Goal: Information Seeking & Learning: Learn about a topic

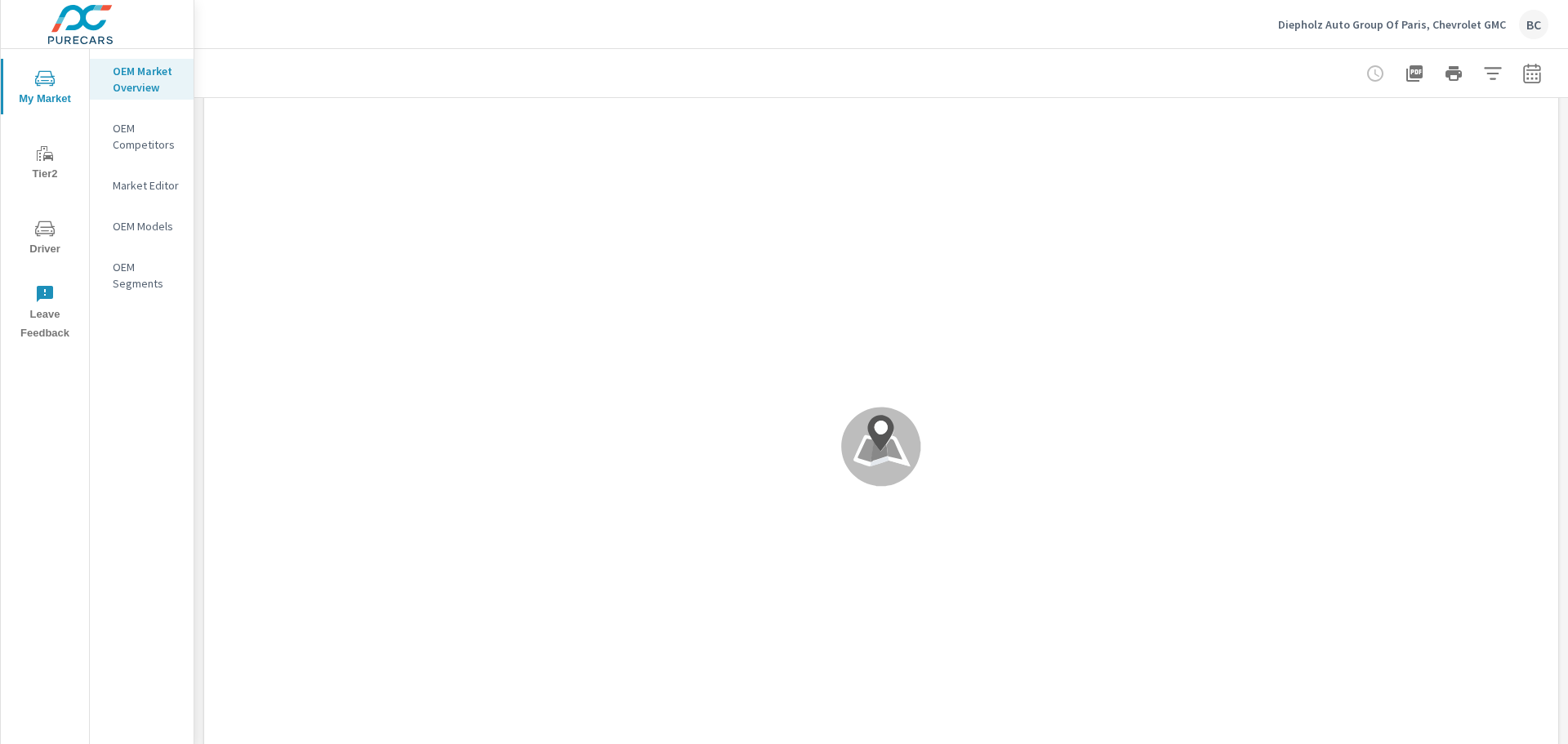
scroll to position [1, 0]
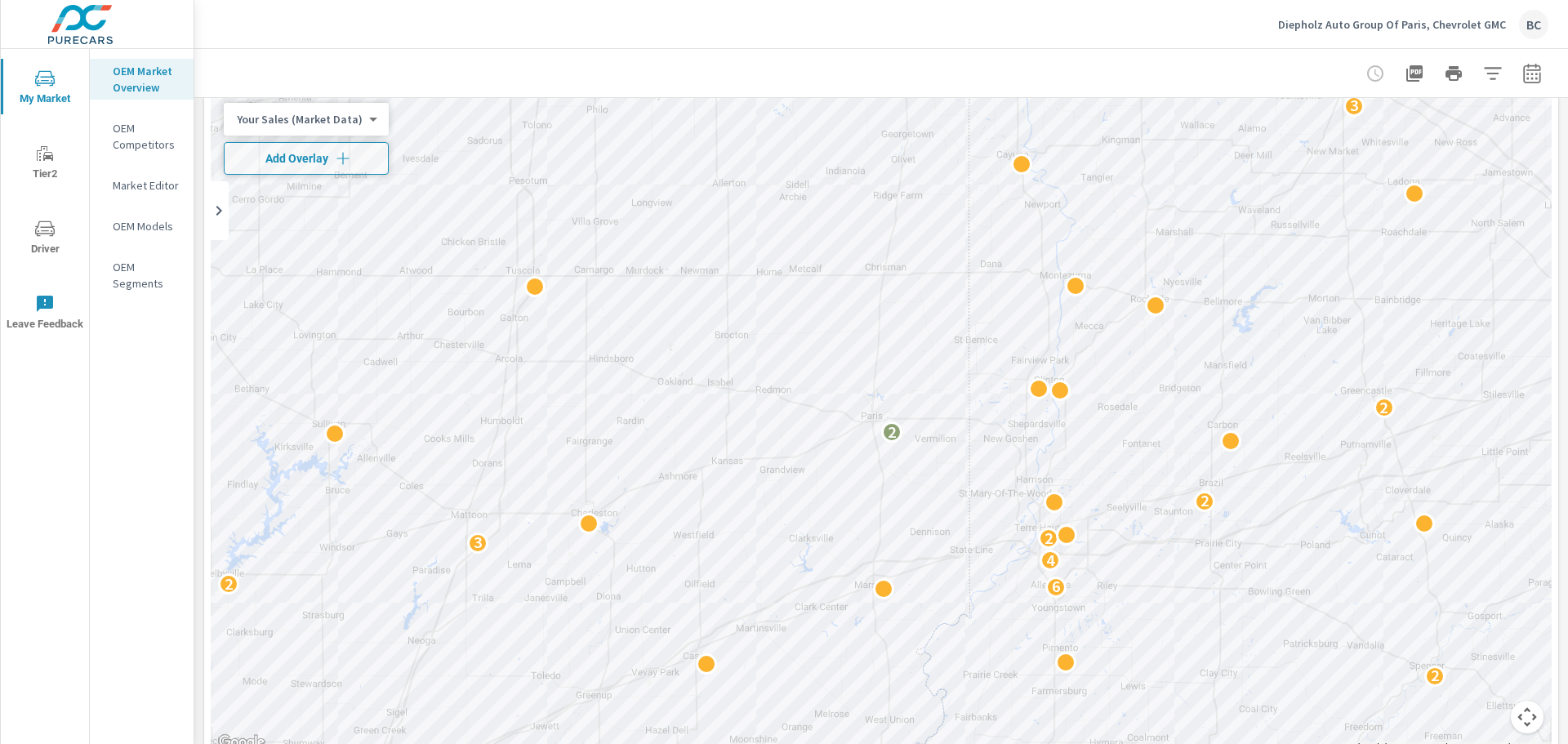
click at [129, 133] on p "OEM Competitors" at bounding box center [147, 137] width 68 height 33
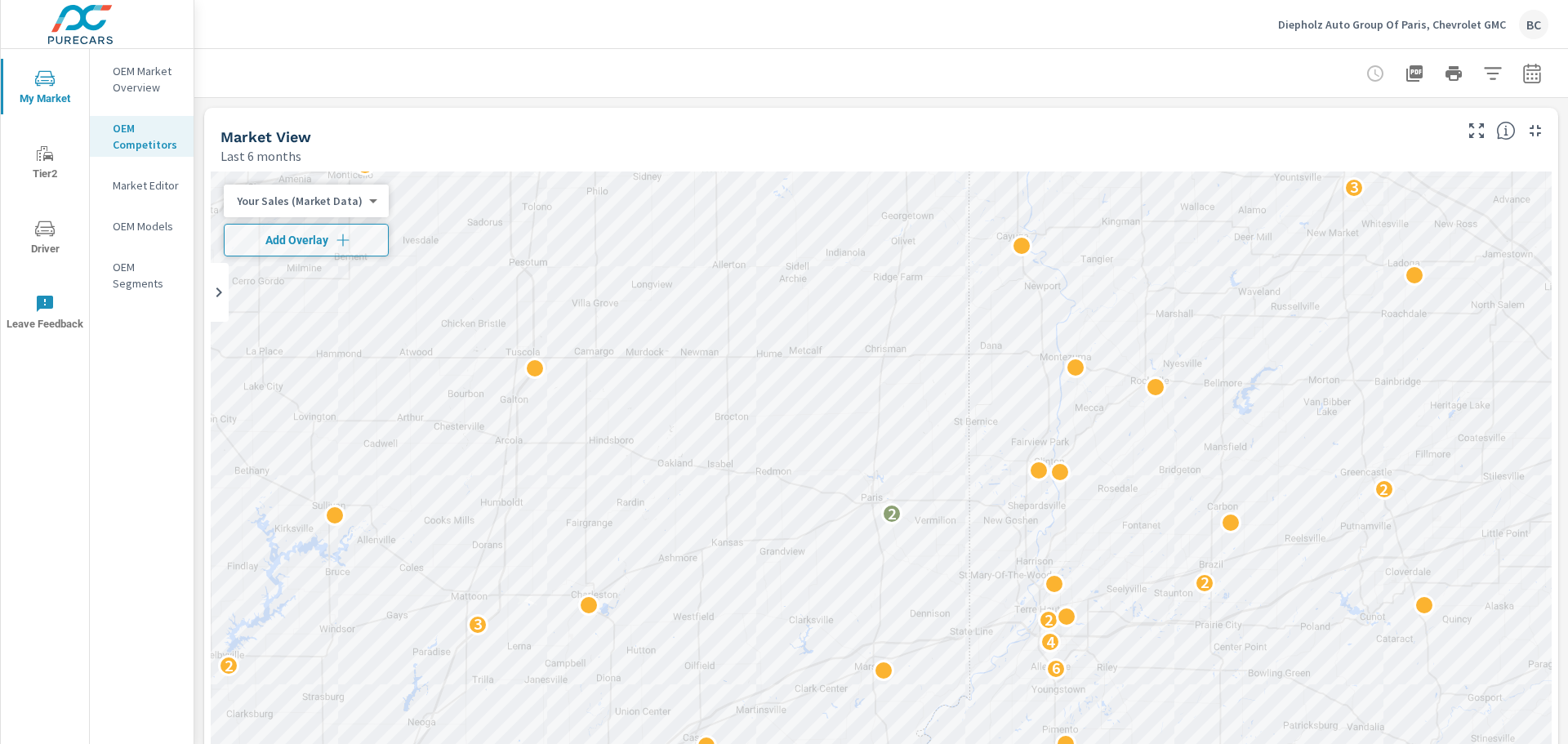
click at [132, 195] on div "Market Editor" at bounding box center [142, 185] width 104 height 25
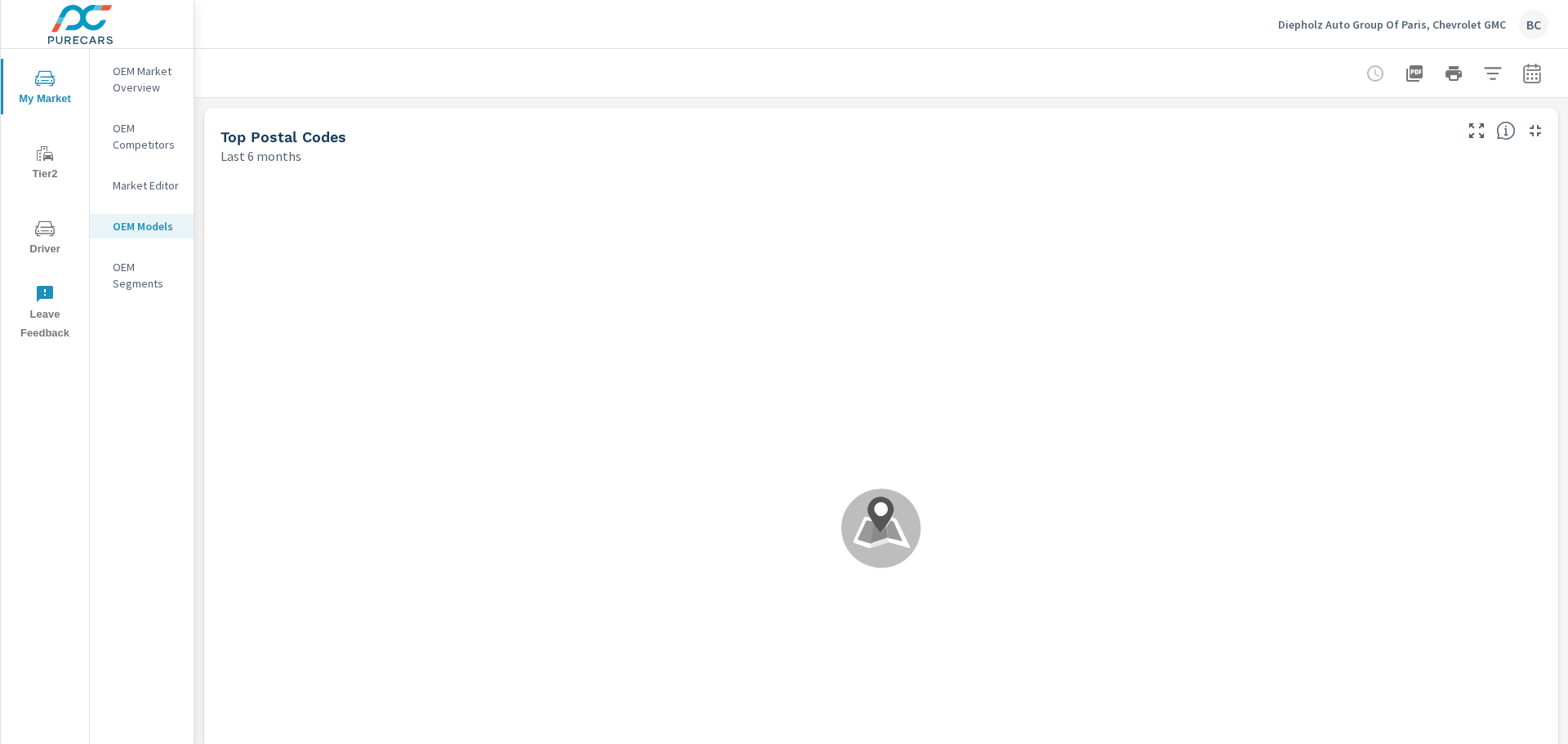
scroll to position [1, 0]
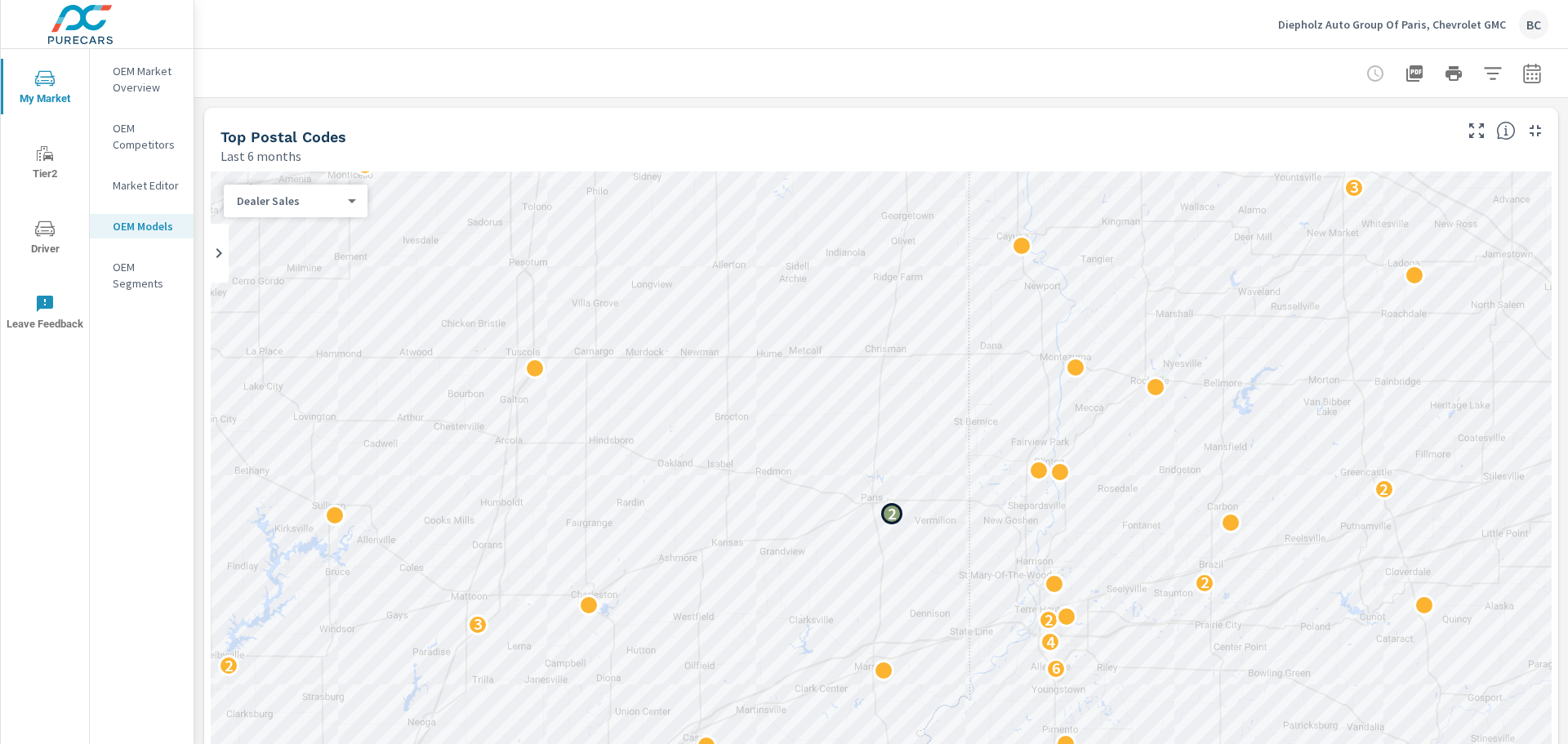
click at [890, 513] on div "To navigate the map with touch gestures double-tap and hold your finger on the …" at bounding box center [881, 528] width 1341 height 714
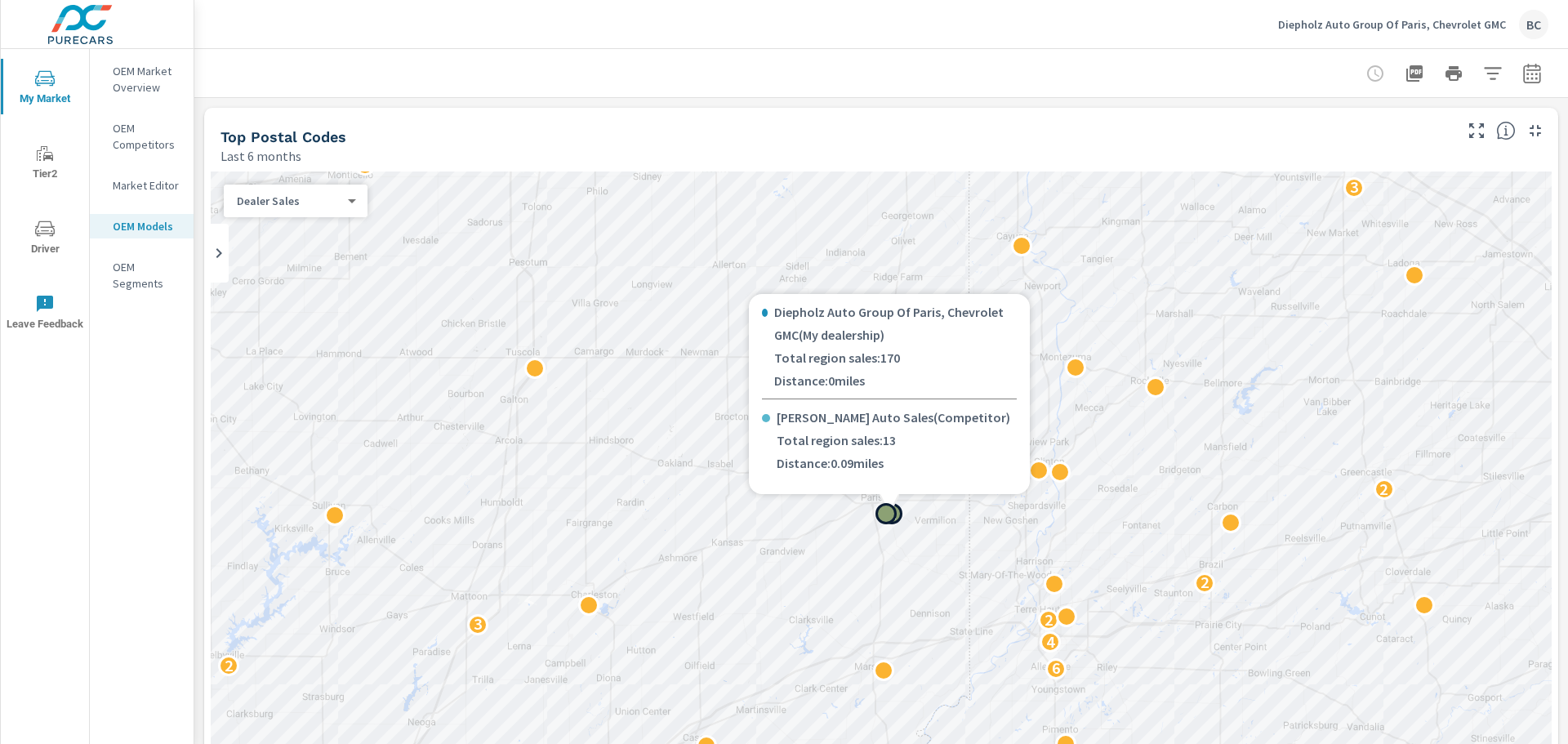
scroll to position [0, 0]
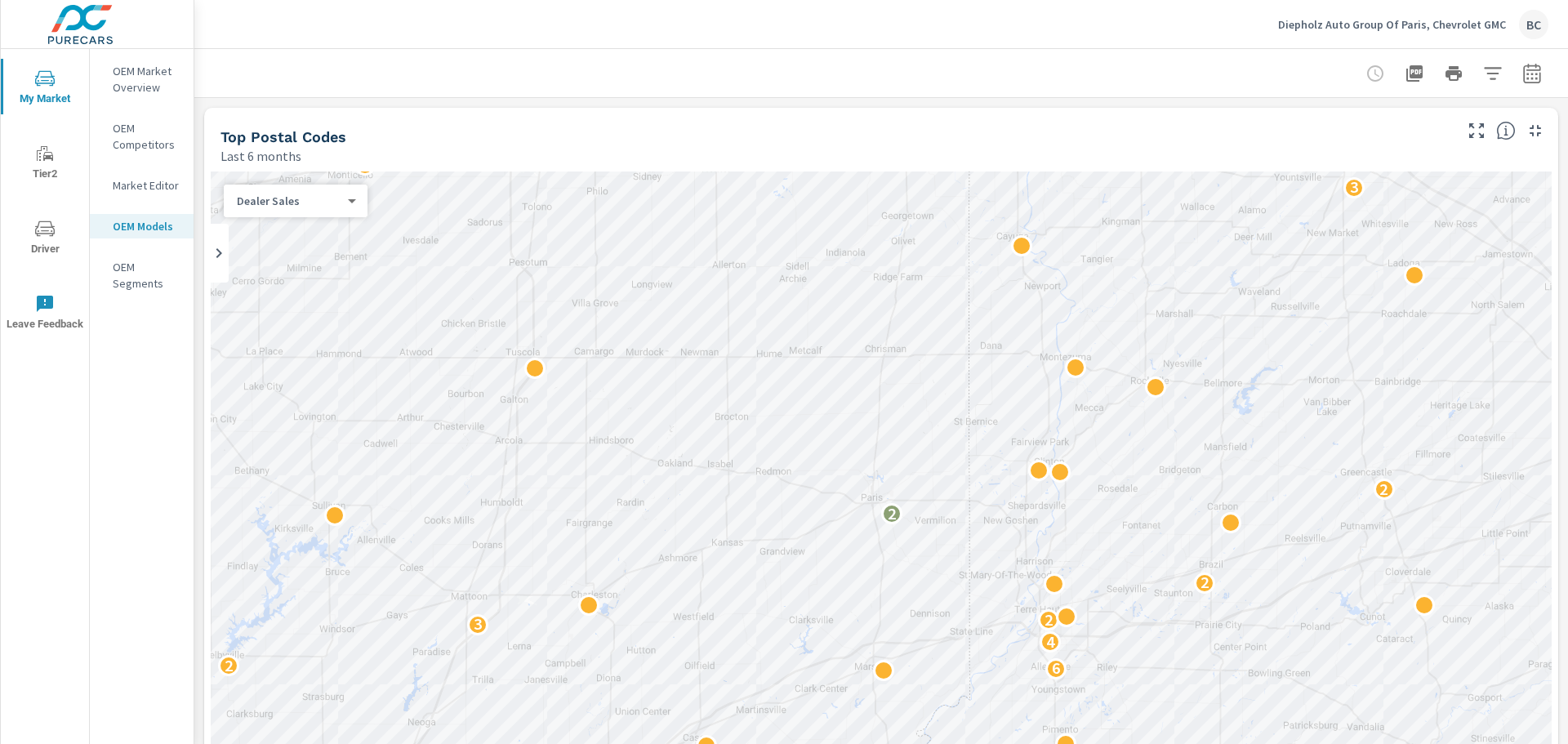
click at [123, 268] on p "OEM Segments" at bounding box center [147, 276] width 68 height 33
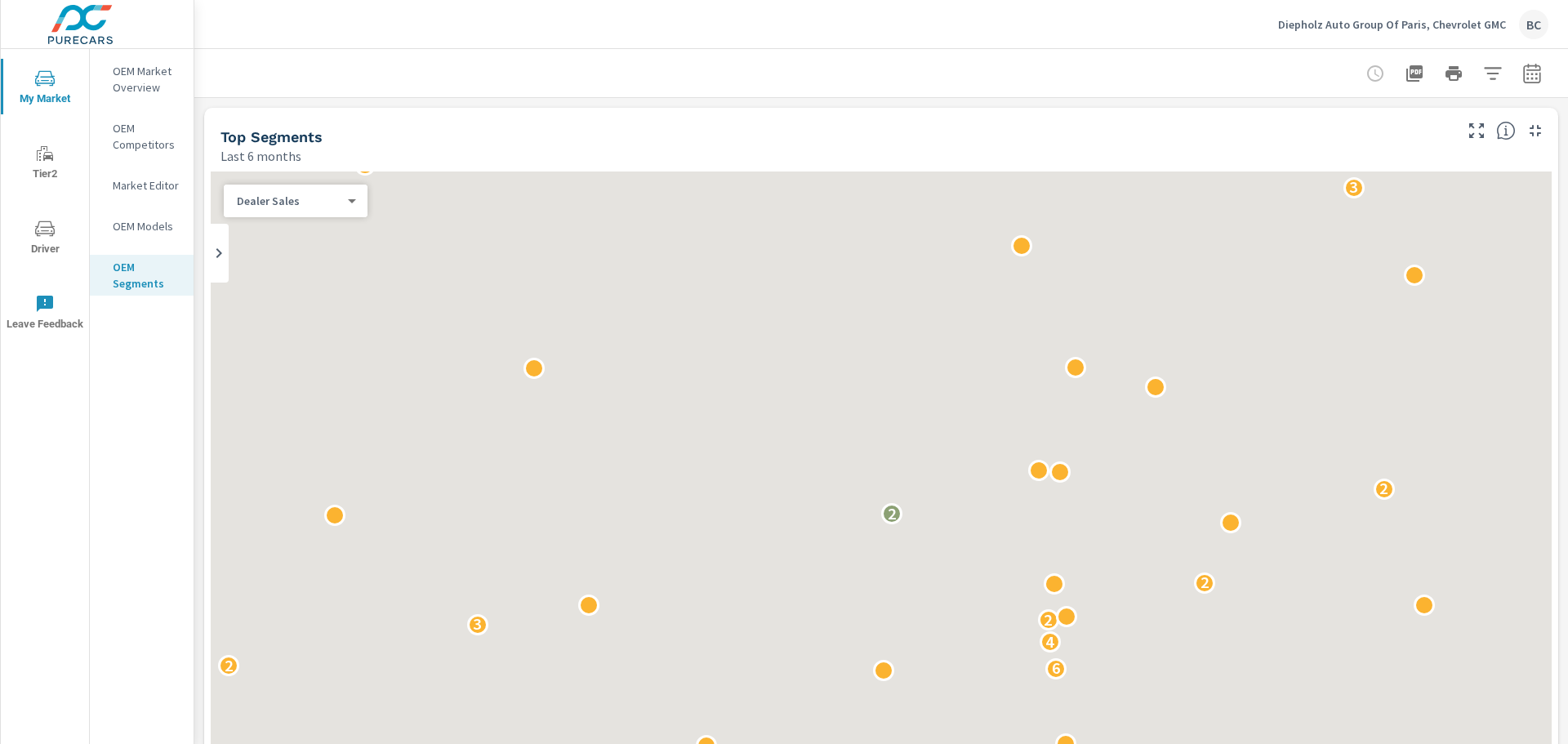
scroll to position [1, 0]
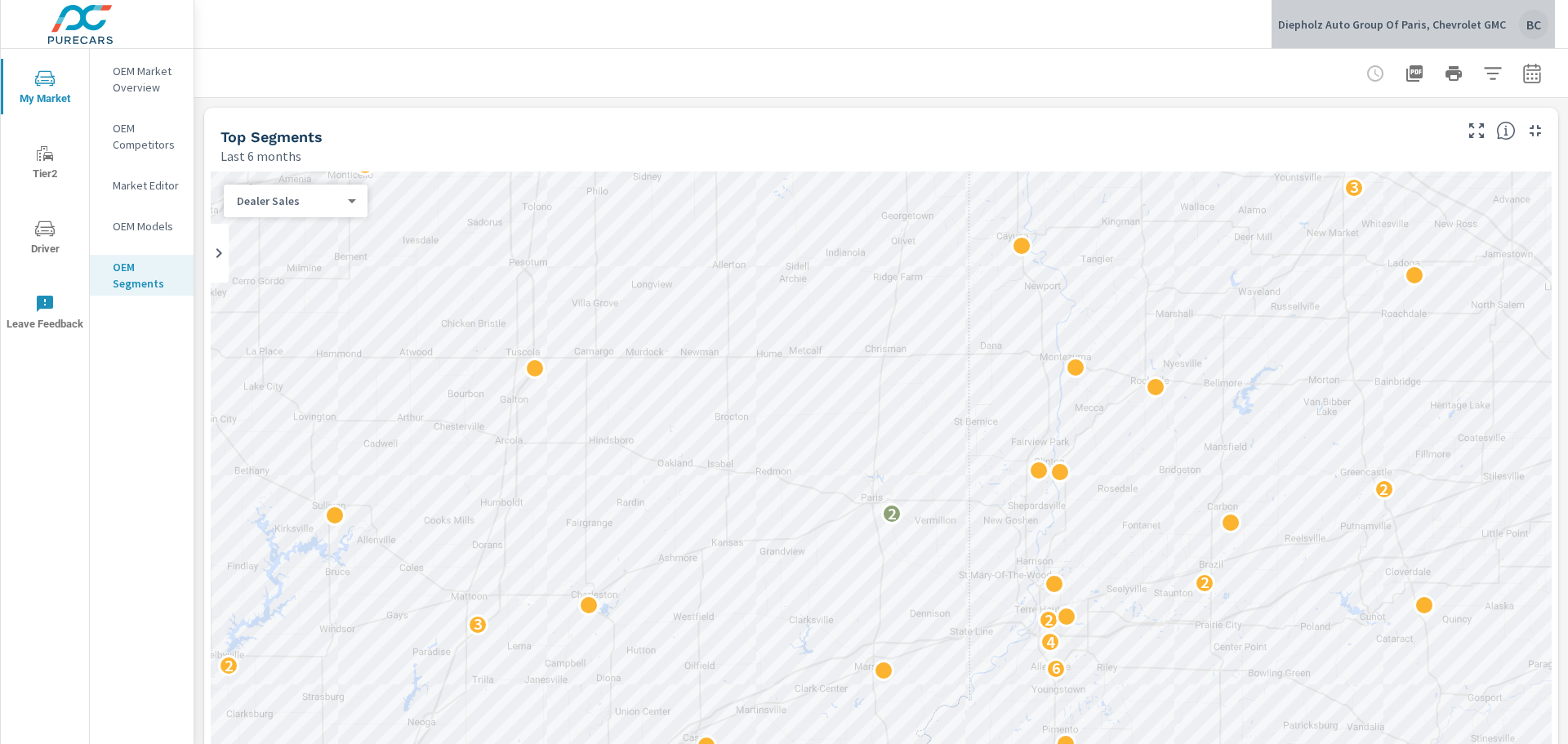
click at [1463, 17] on p "Diepholz Auto Group Of Paris, Chevrolet GMC" at bounding box center [1392, 25] width 228 height 15
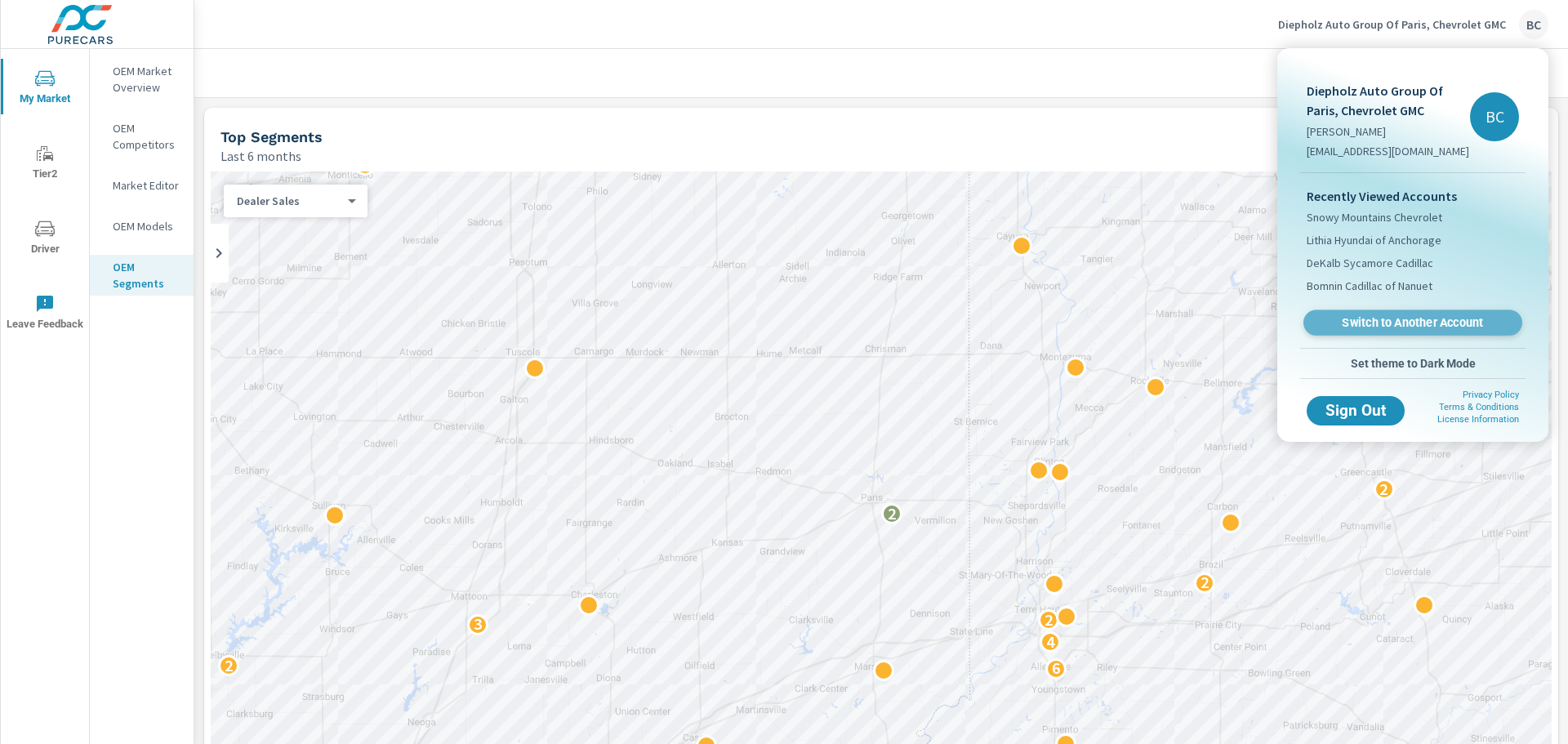
click at [1403, 320] on span "Switch to Another Account" at bounding box center [1413, 322] width 200 height 16
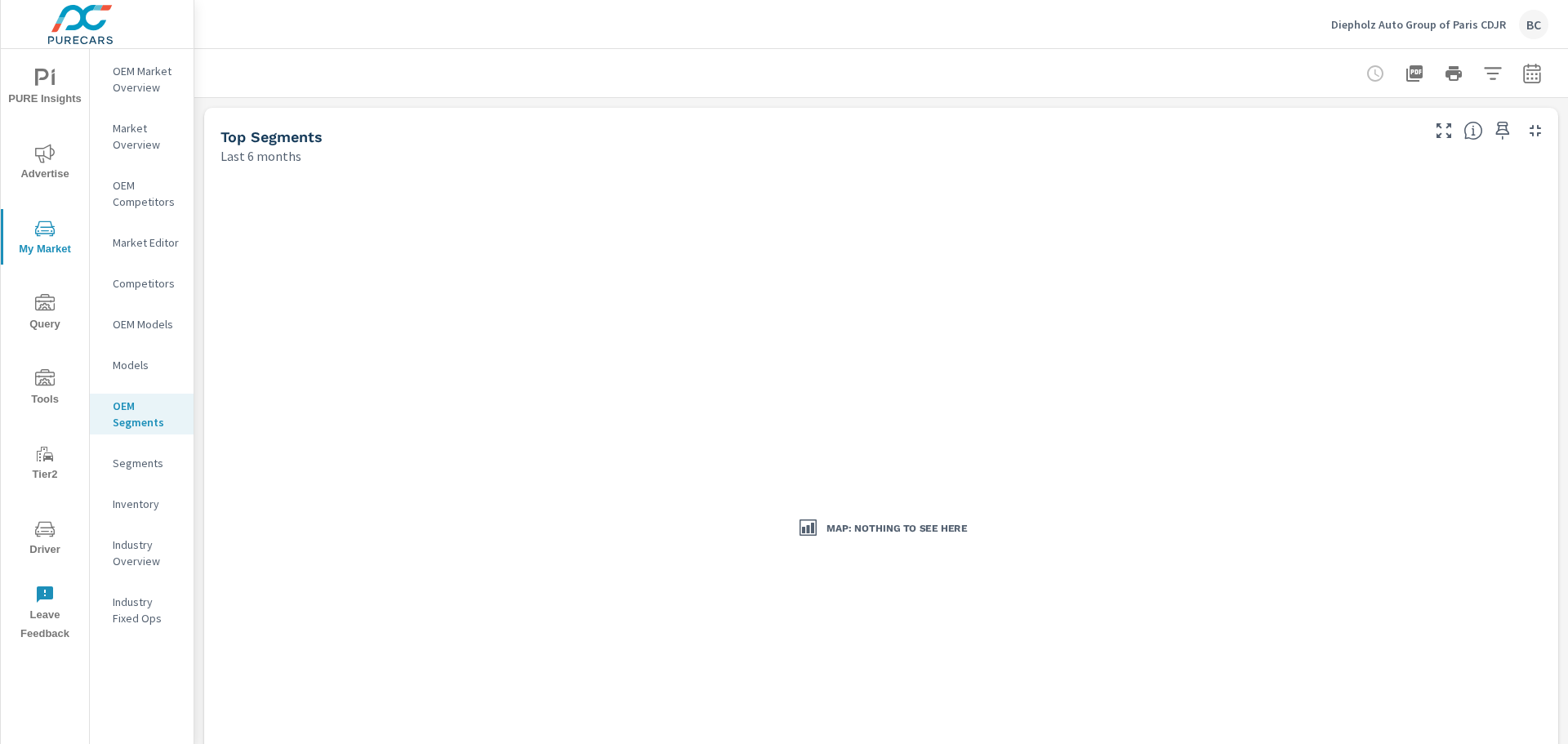
click at [150, 321] on p "OEM Models" at bounding box center [147, 324] width 68 height 17
click at [153, 510] on p "Inventory" at bounding box center [147, 503] width 68 height 17
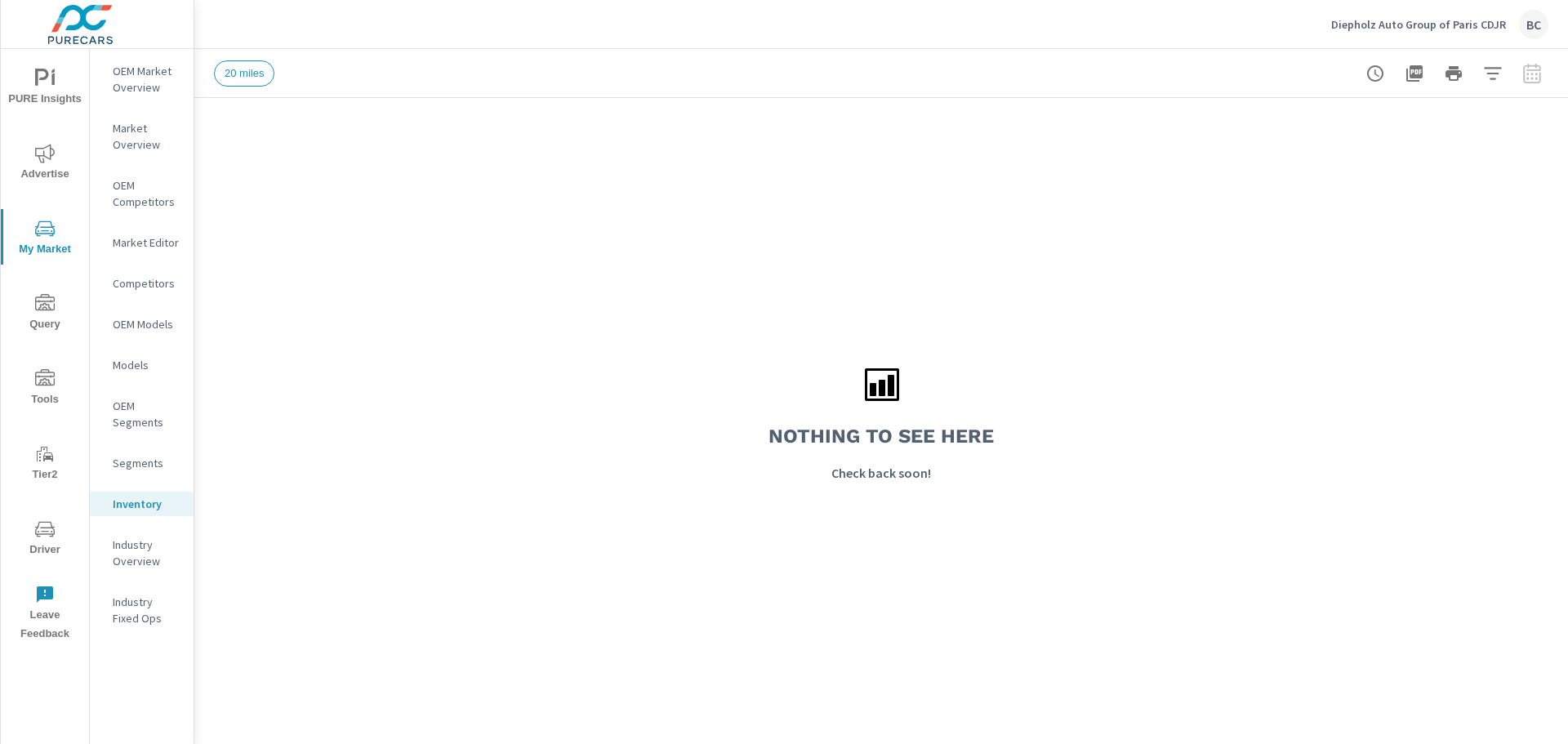
click at [1483, 26] on p "Diepholz Auto Group of Paris CDJR" at bounding box center [1419, 25] width 175 height 15
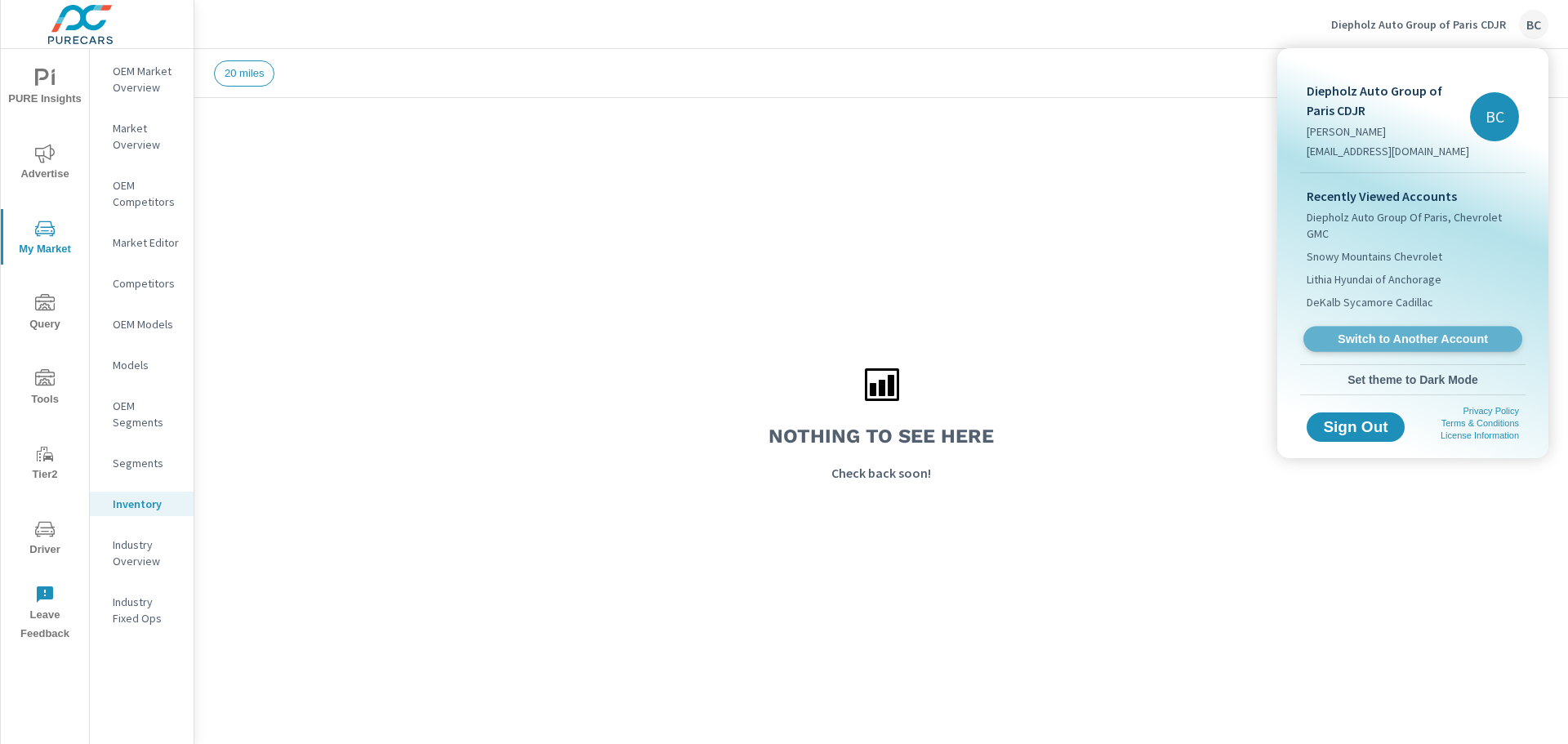
click at [1415, 341] on span "Switch to Another Account" at bounding box center [1413, 339] width 200 height 16
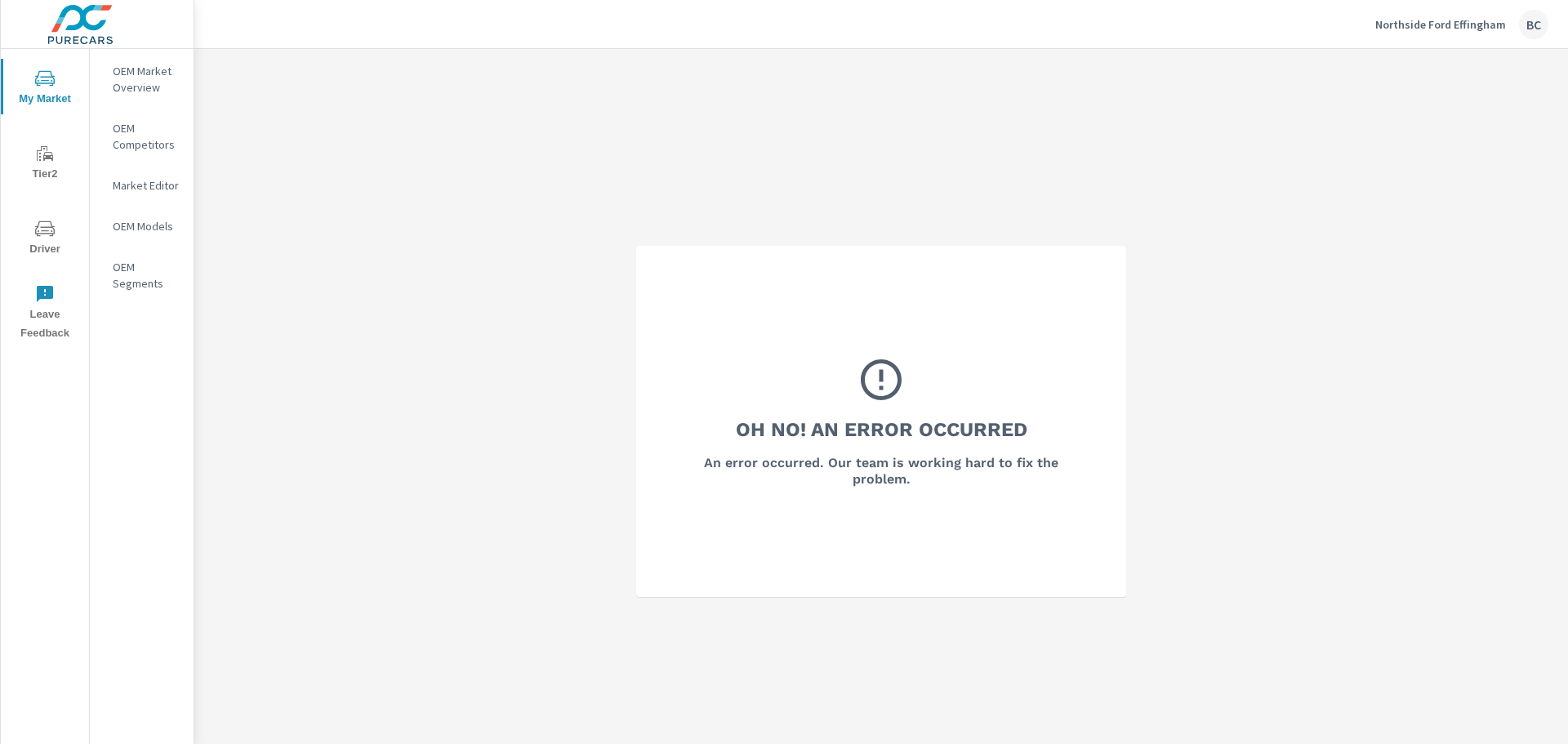
click at [132, 138] on p "OEM Competitors" at bounding box center [147, 137] width 68 height 33
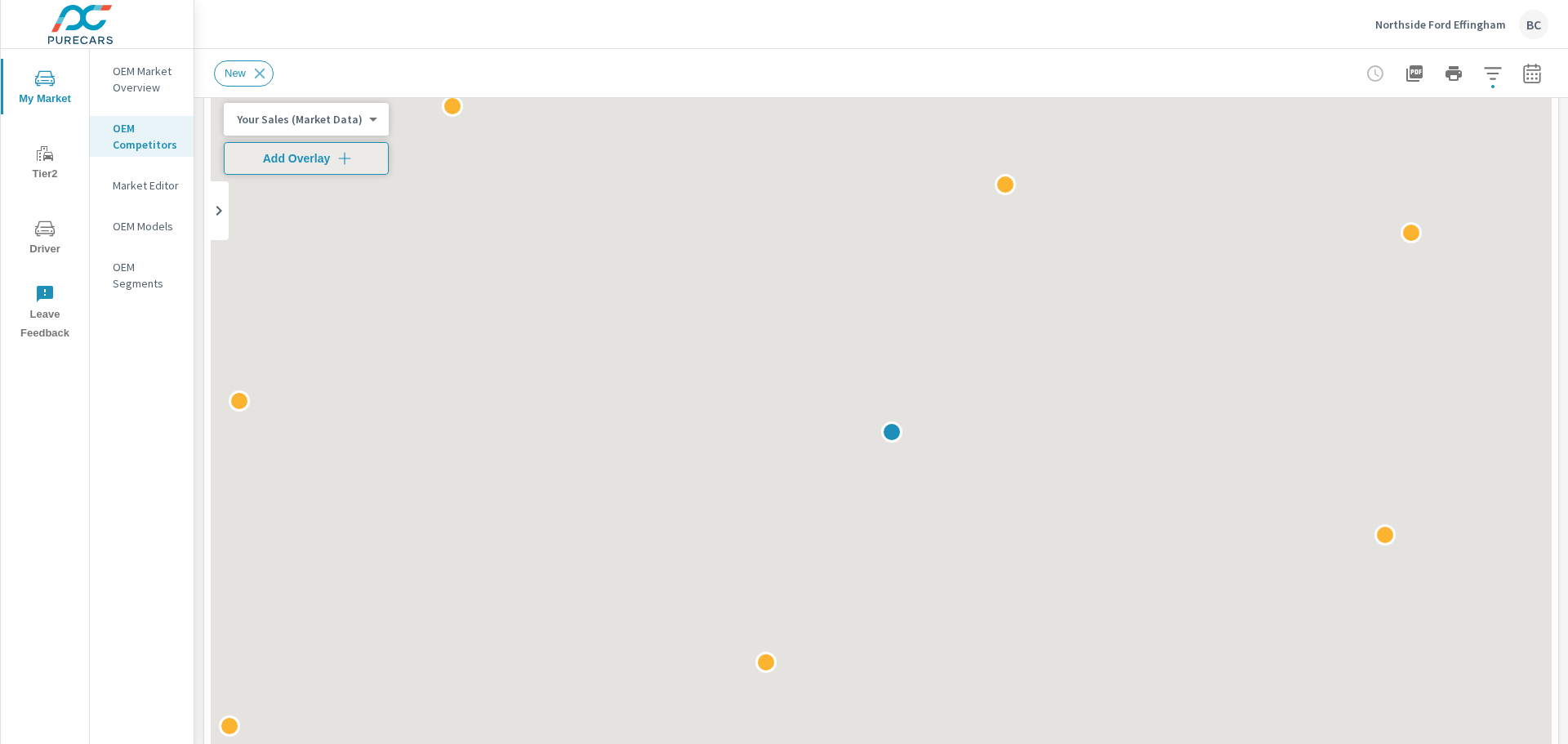
scroll to position [326, 0]
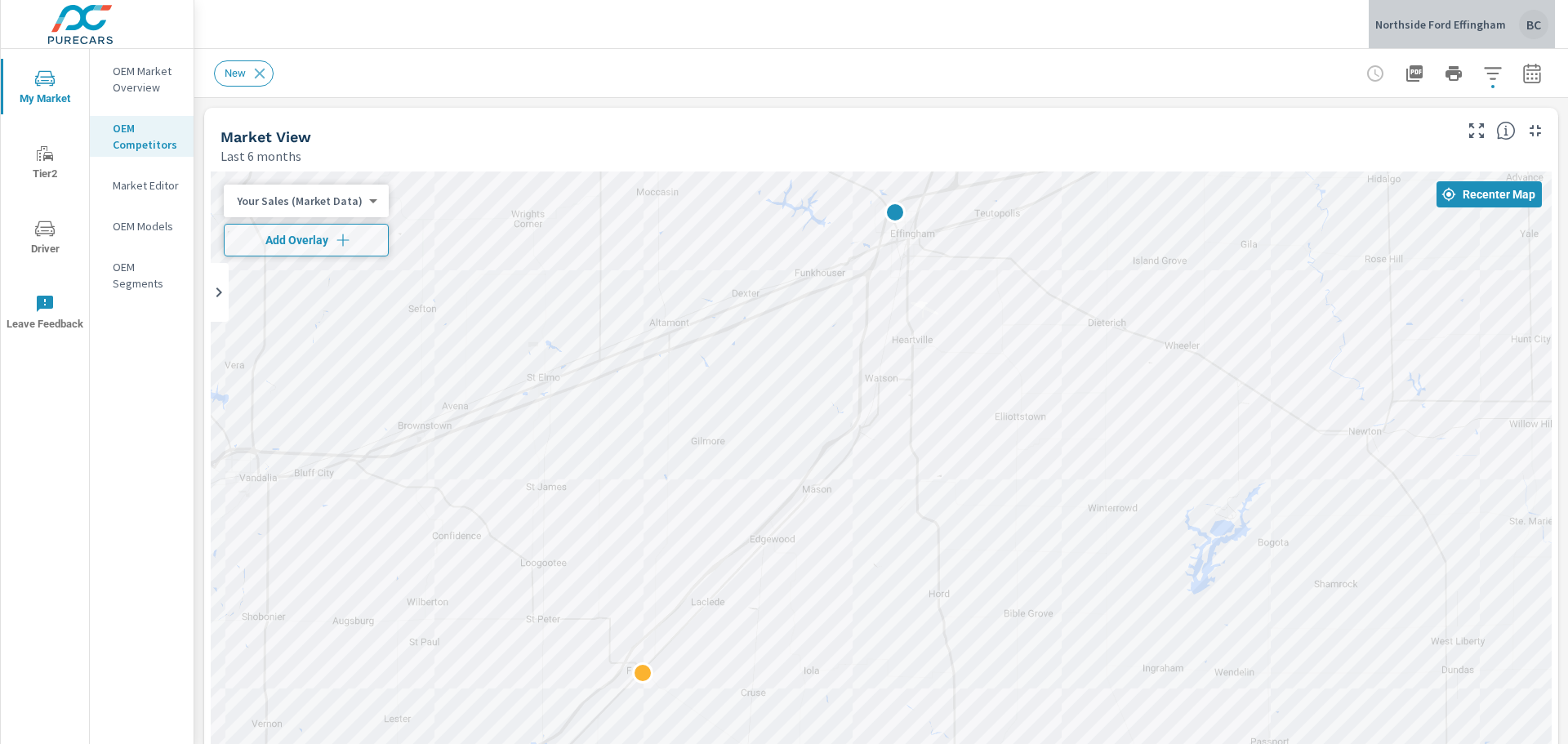
click at [1479, 27] on p "Northside Ford Effingham" at bounding box center [1441, 25] width 131 height 15
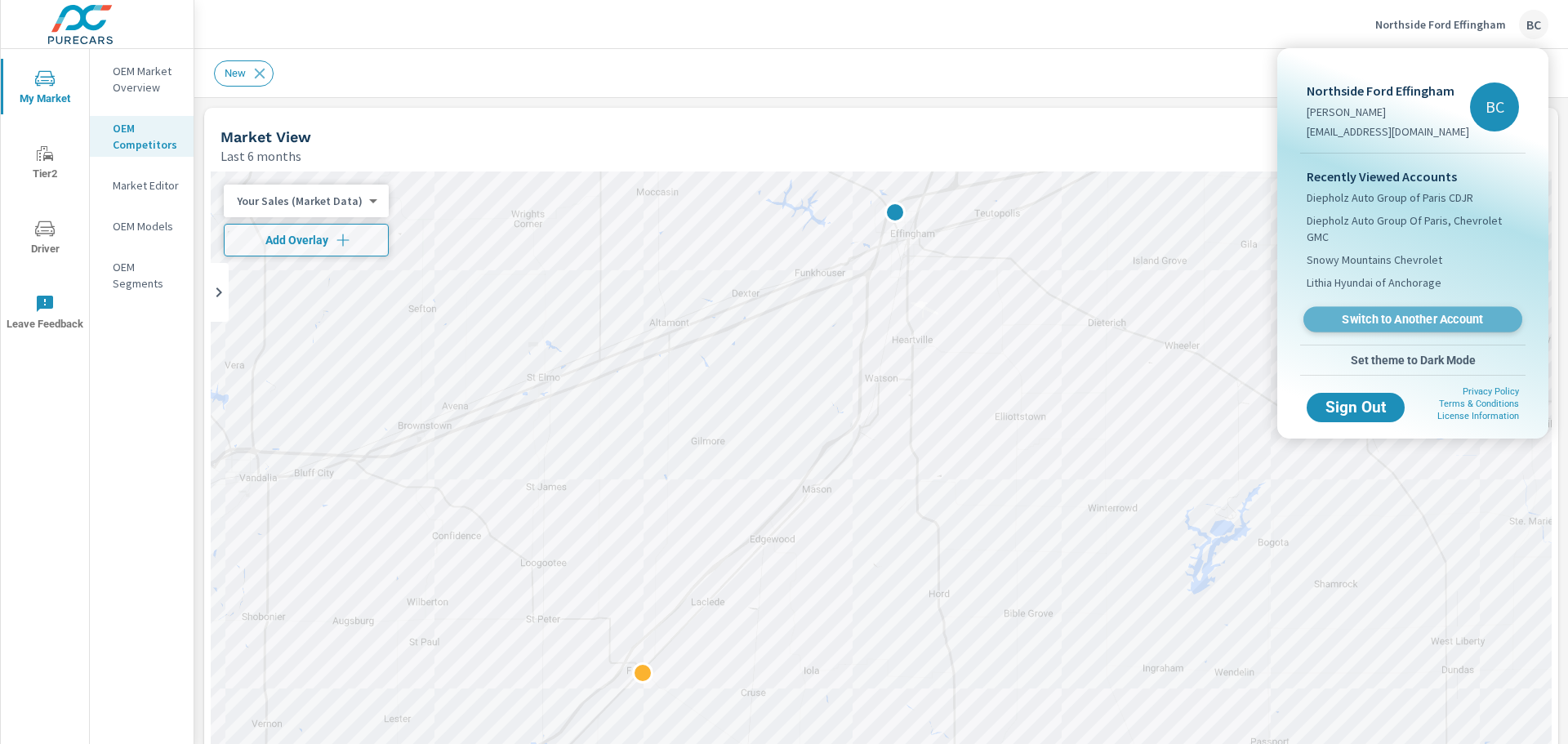
click at [1403, 323] on span "Switch to Another Account" at bounding box center [1413, 319] width 200 height 16
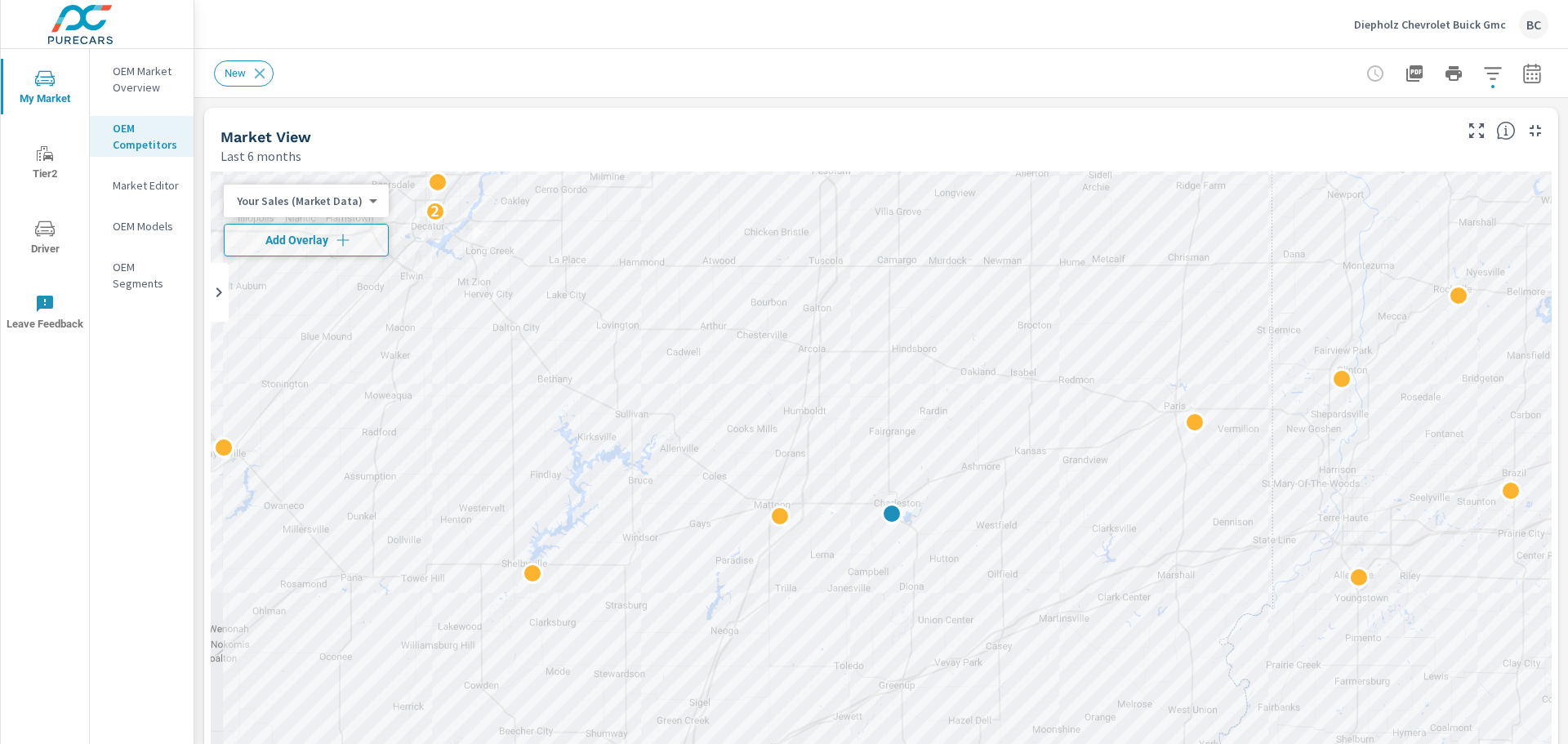
scroll to position [1, 0]
click at [1511, 22] on div "Diepholz Chevrolet Buick Gmc BC" at bounding box center [1452, 25] width 195 height 29
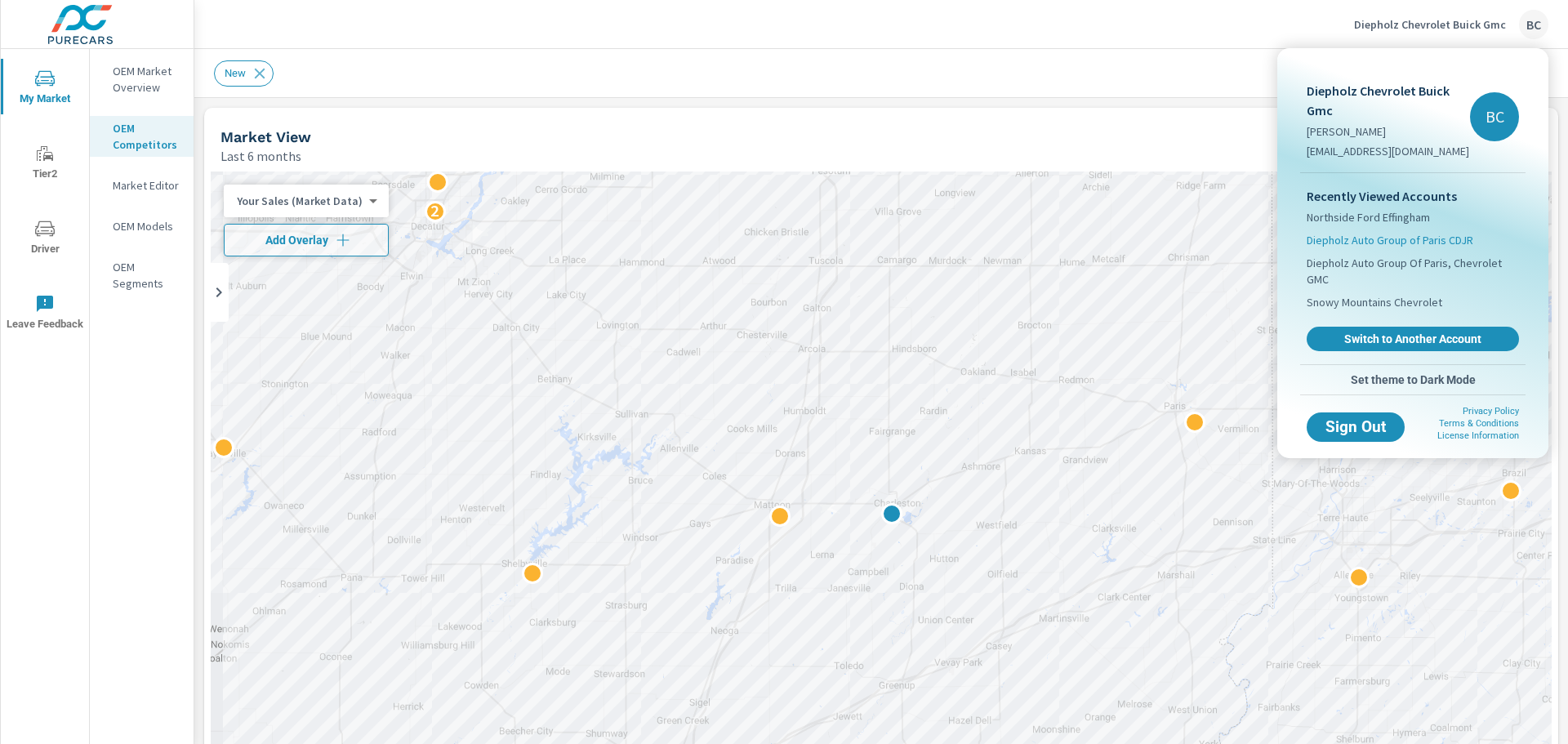
click at [1432, 238] on span "Diepholz Auto Group of Paris CDJR" at bounding box center [1390, 240] width 166 height 17
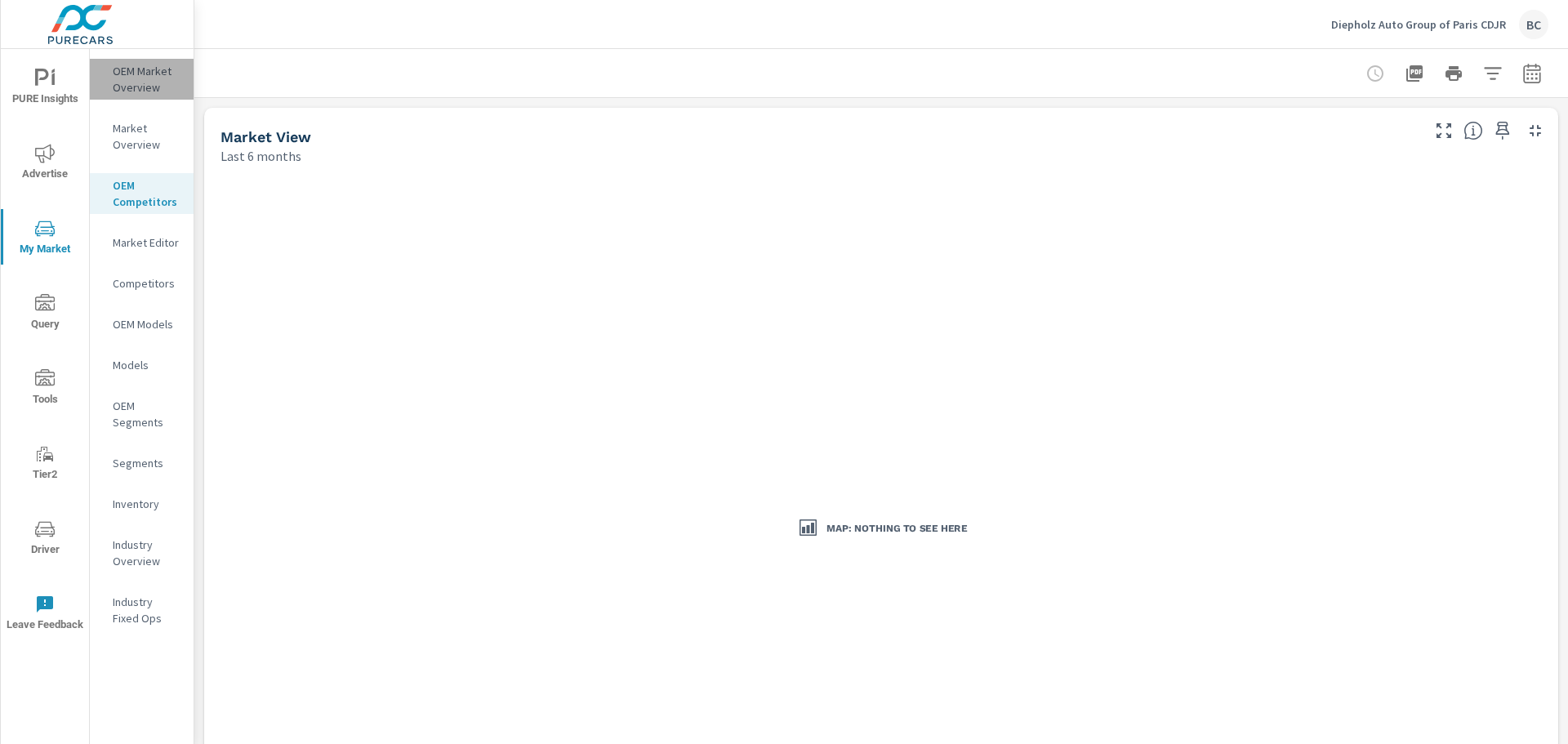
click at [152, 76] on p "OEM Market Overview" at bounding box center [147, 79] width 68 height 33
click at [1472, 22] on p "Diepholz Auto Group of Paris CDJR" at bounding box center [1419, 25] width 175 height 15
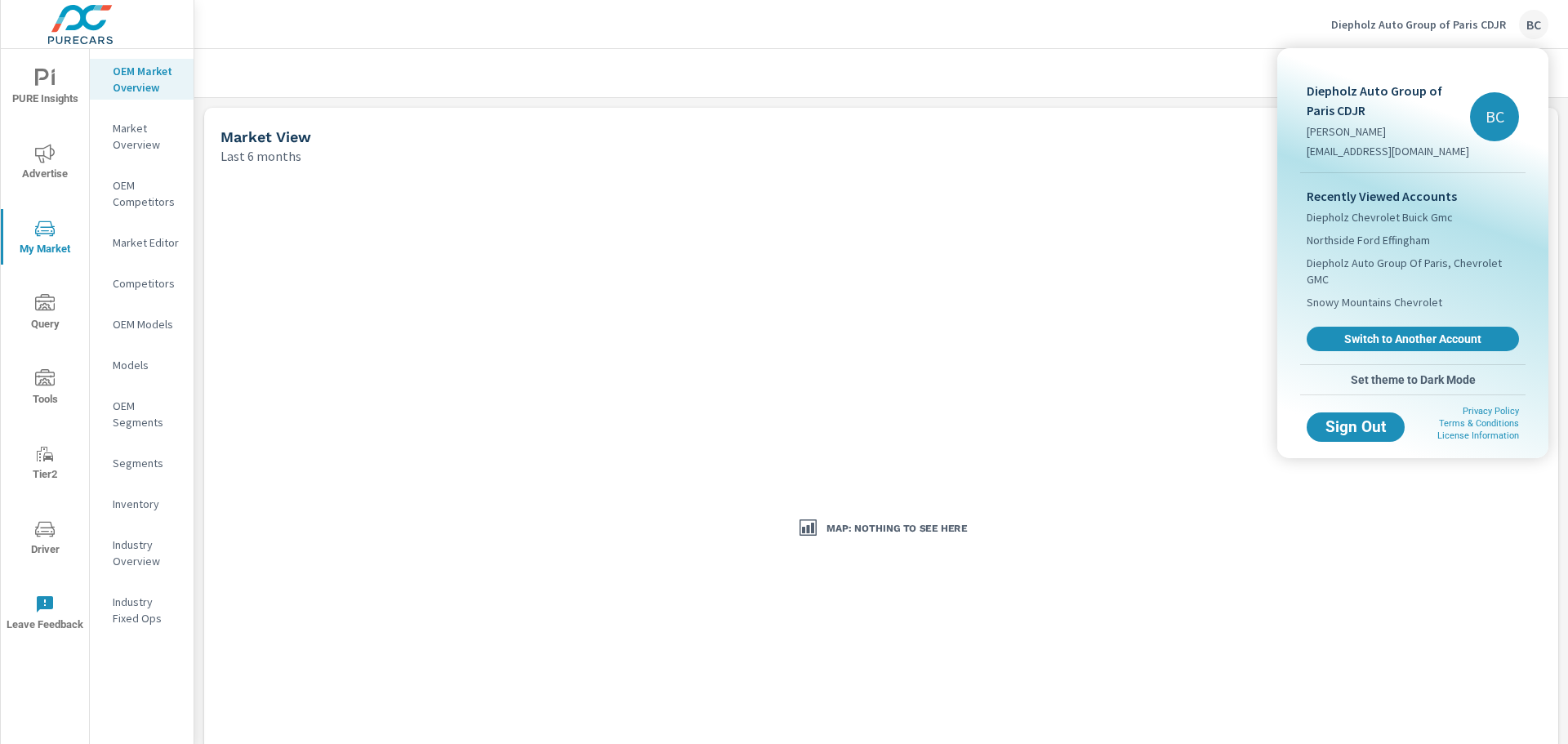
click at [149, 246] on div at bounding box center [784, 372] width 1568 height 744
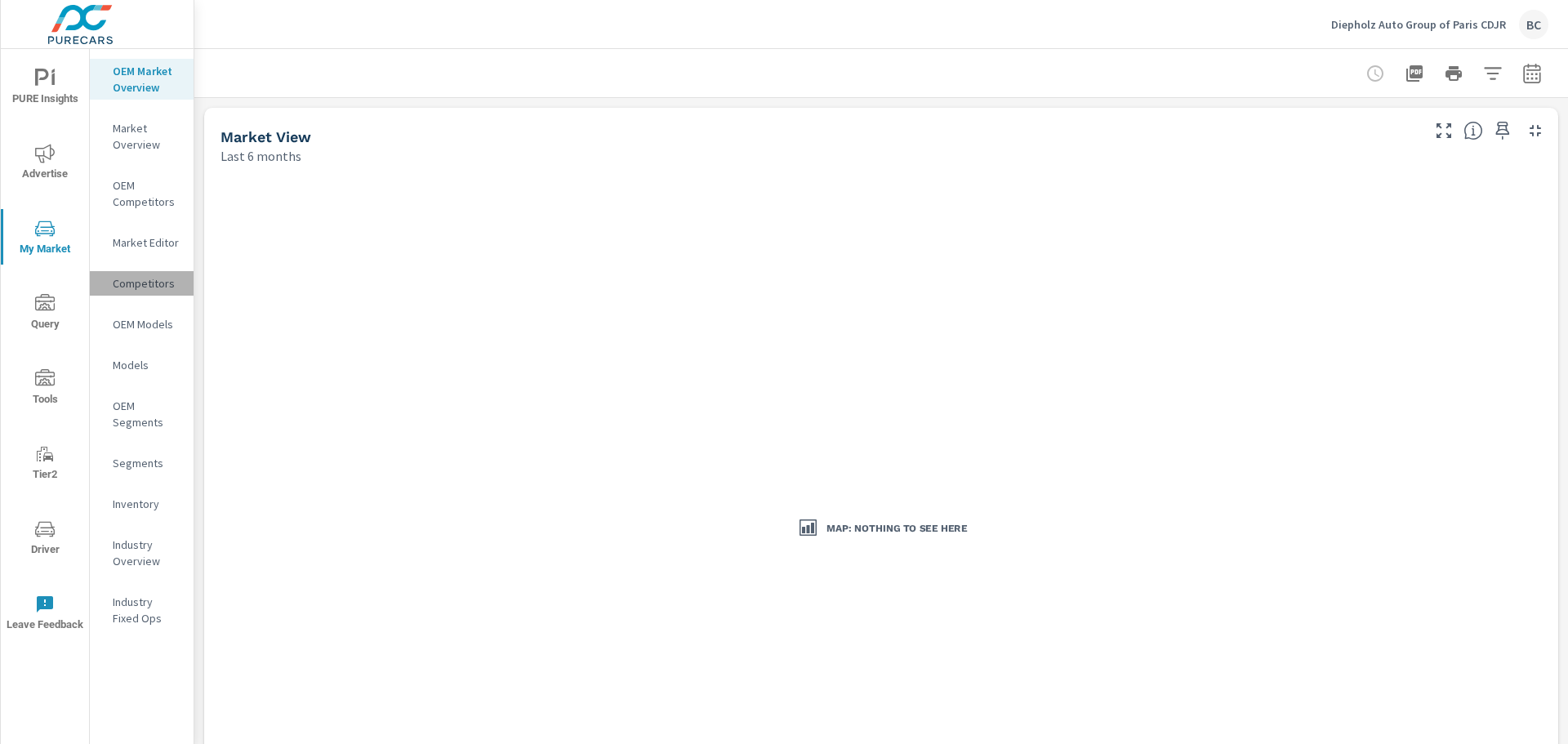
click at [140, 280] on p "Competitors" at bounding box center [147, 284] width 68 height 17
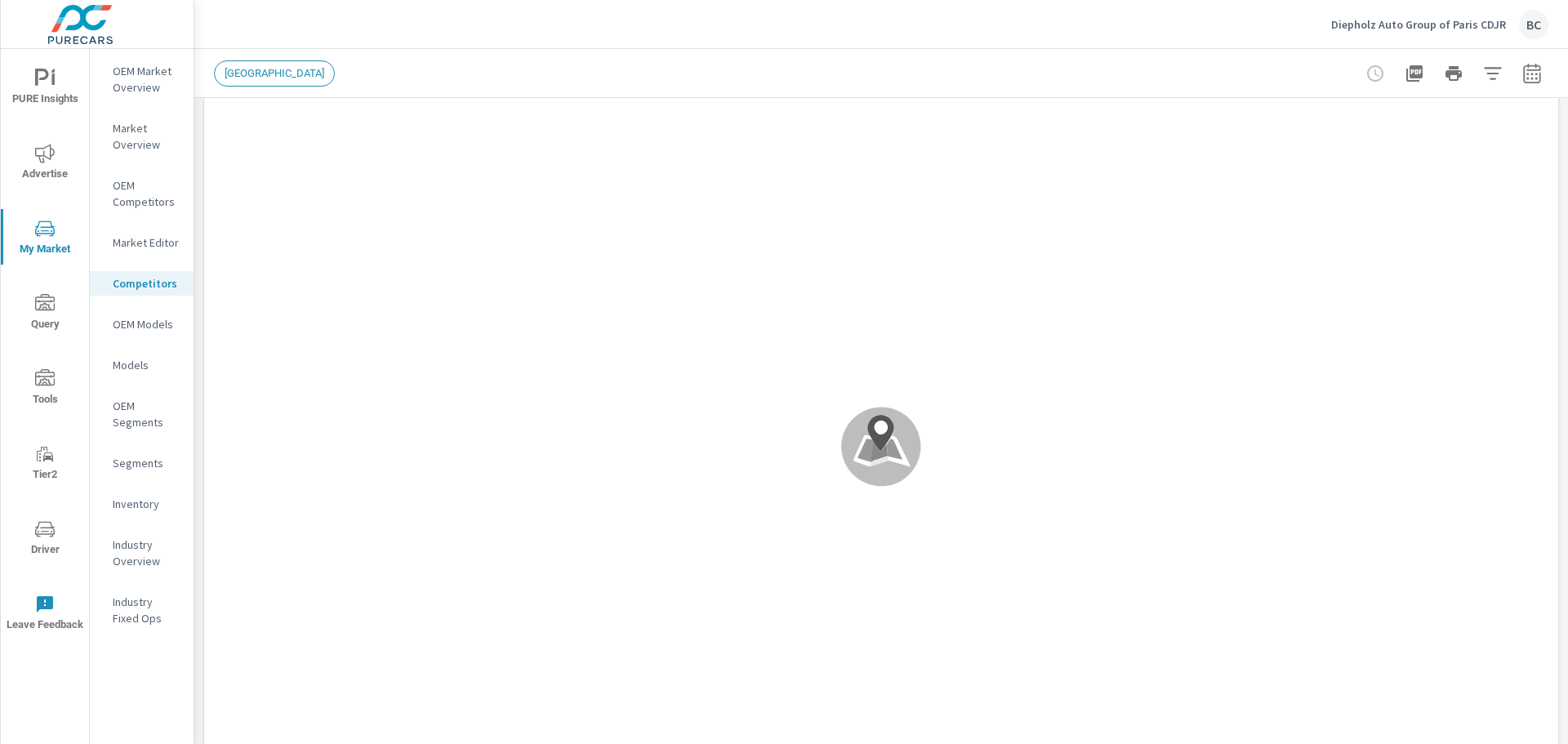
scroll to position [1, 0]
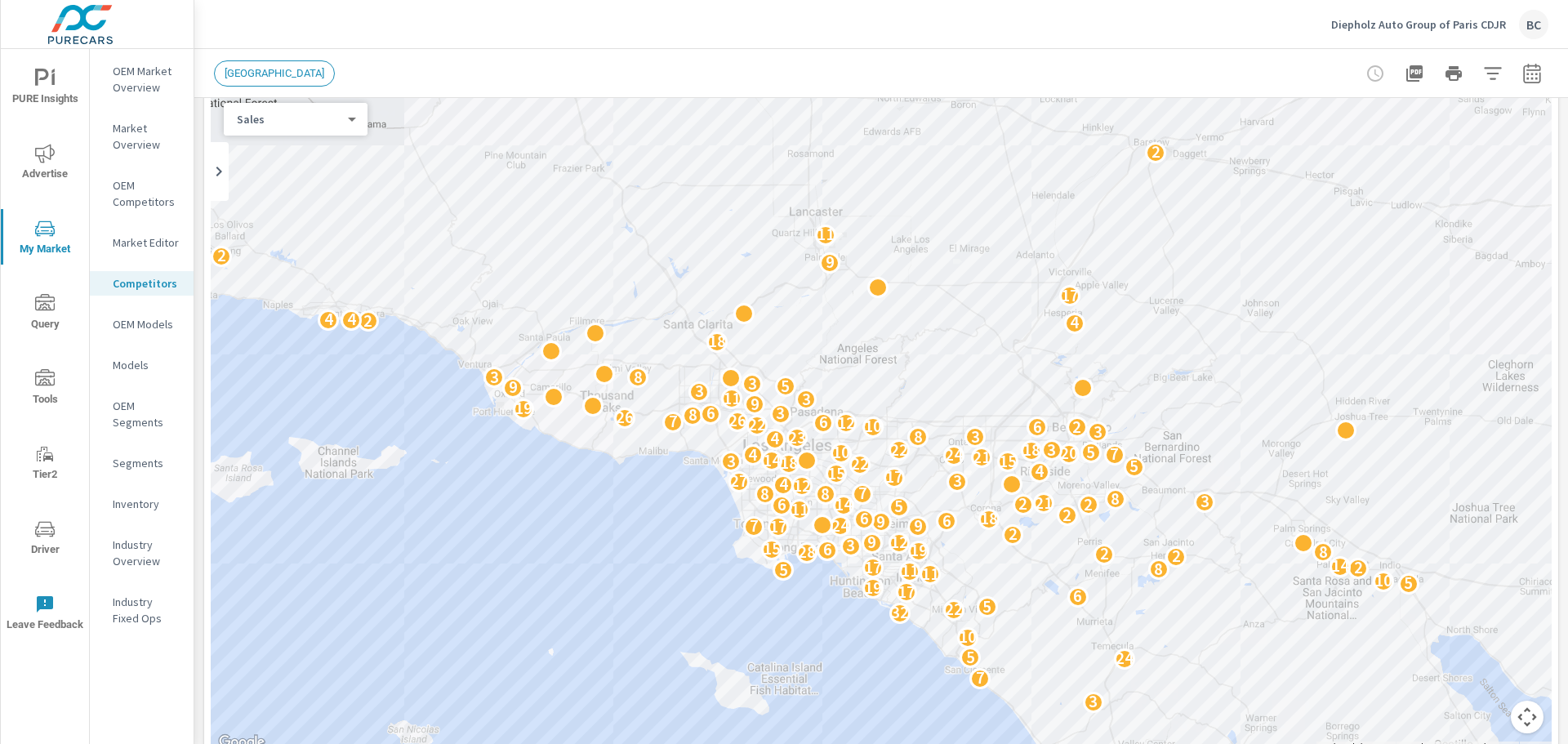
click at [152, 87] on p "OEM Market Overview" at bounding box center [147, 79] width 68 height 33
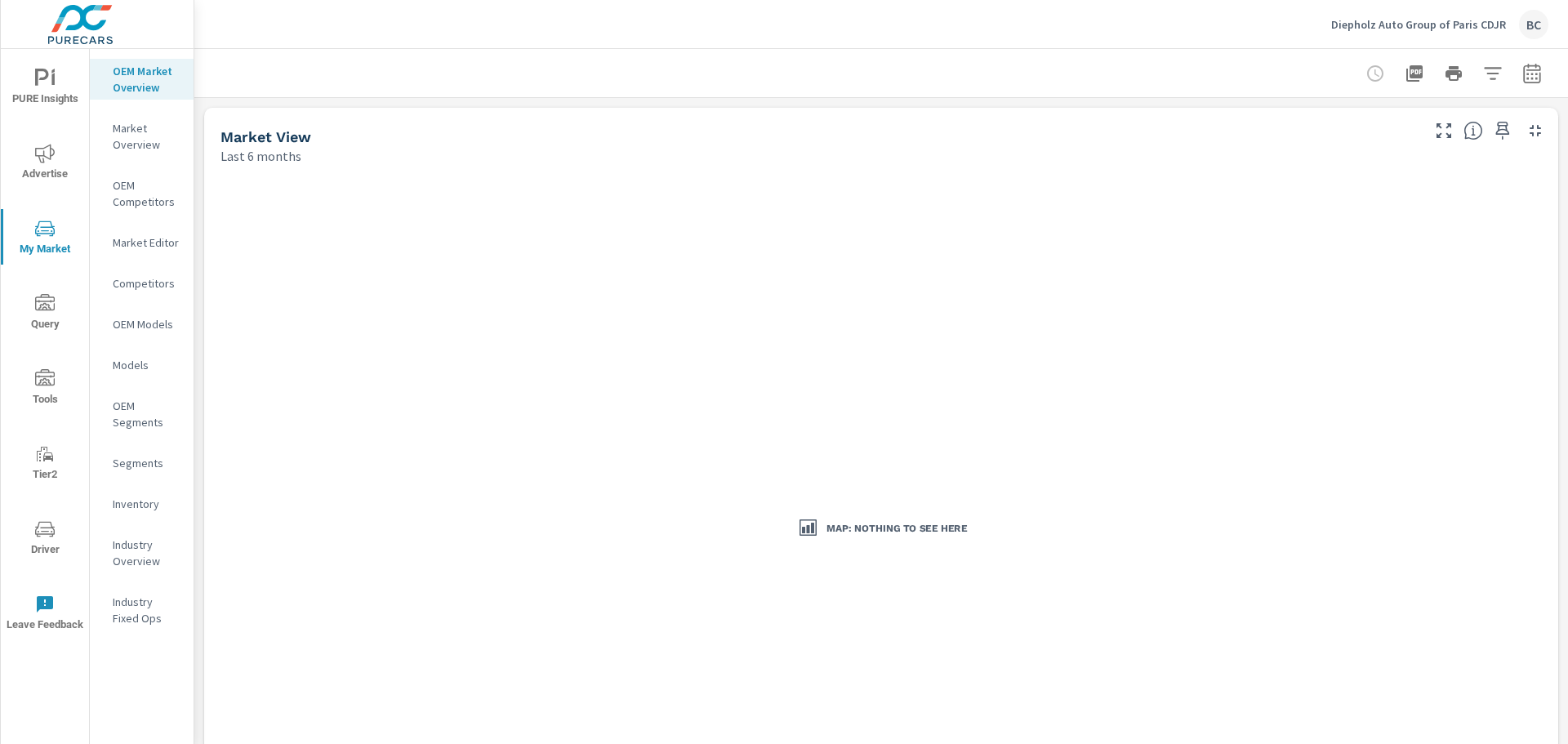
click at [152, 157] on nav "OEM Market Overview Market Overview OEM Competitors Market Editor Competitors O…" at bounding box center [142, 351] width 104 height 604
click at [148, 148] on p "Market Overview" at bounding box center [147, 137] width 68 height 33
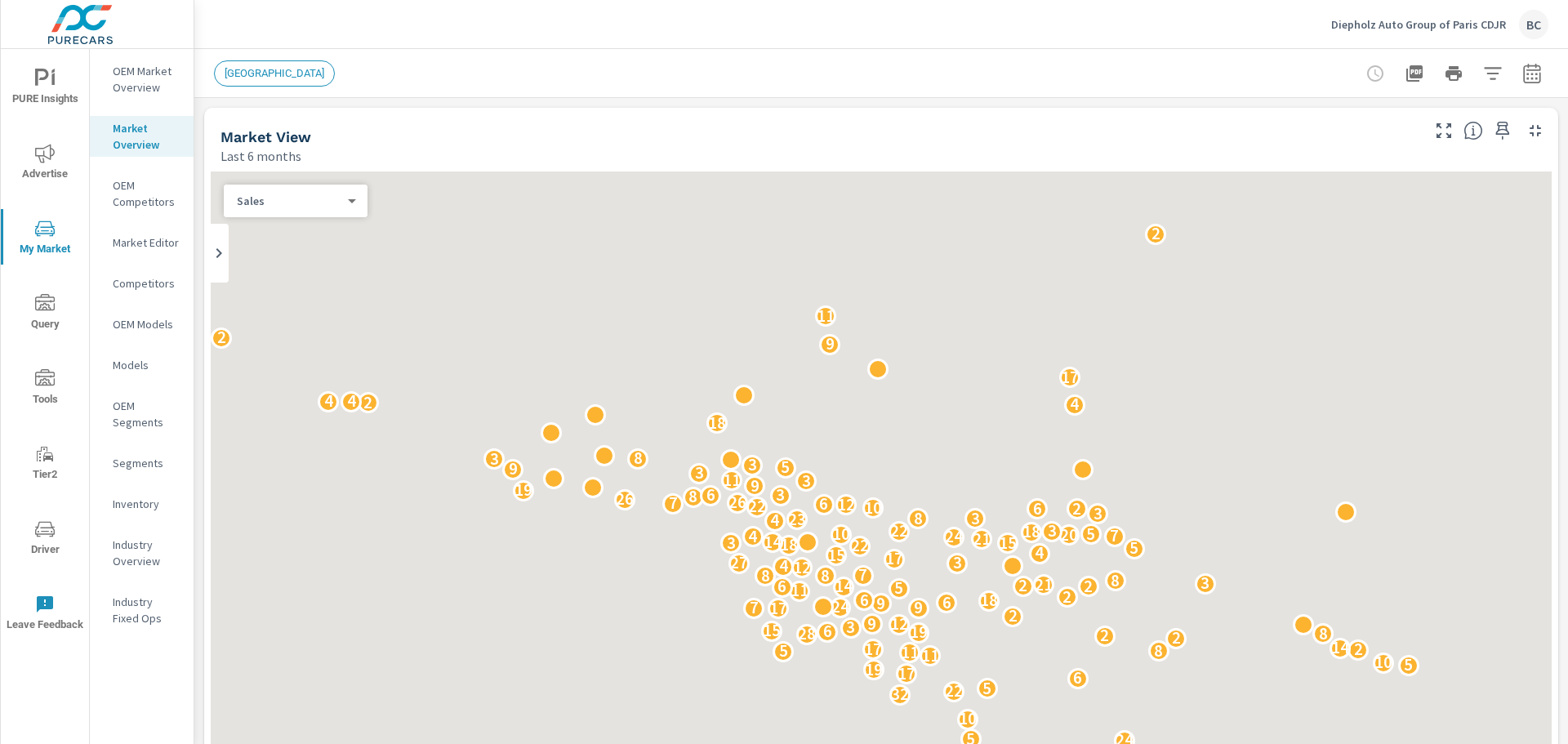
click at [142, 283] on p "Competitors" at bounding box center [147, 284] width 68 height 17
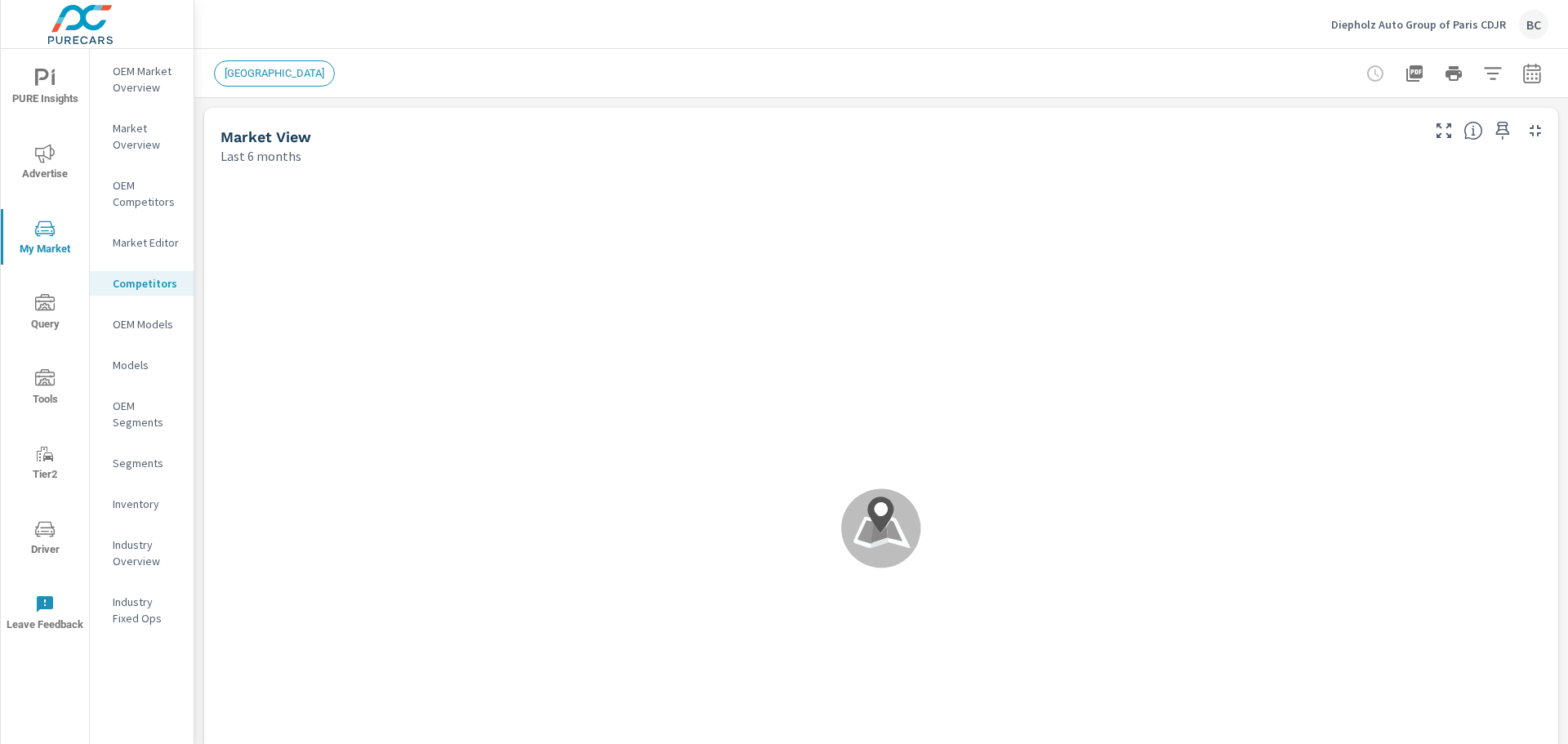
scroll to position [1, 0]
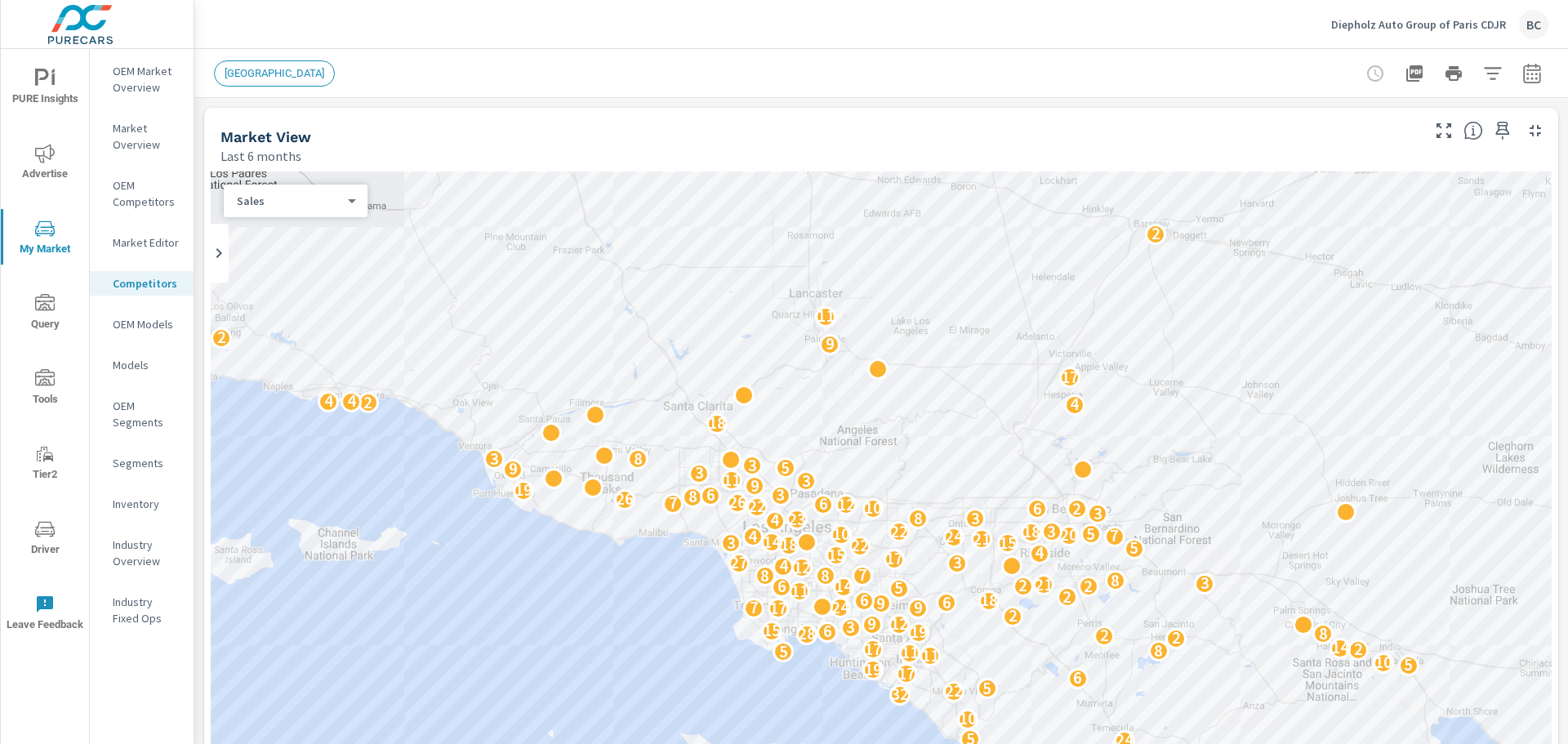
click at [142, 330] on p "OEM Models" at bounding box center [147, 324] width 68 height 17
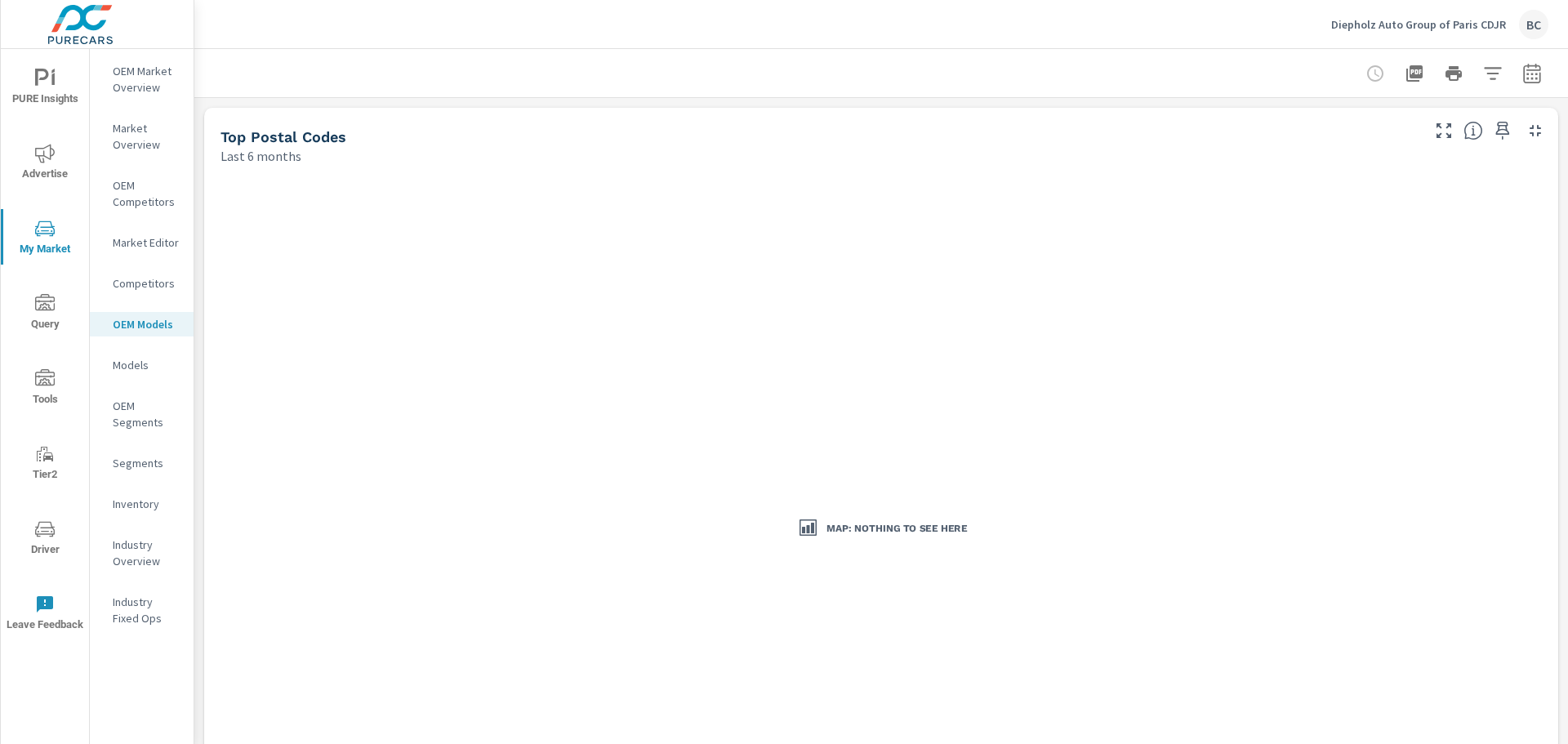
click at [141, 204] on p "OEM Competitors" at bounding box center [147, 194] width 68 height 33
click at [137, 460] on p "Segments" at bounding box center [147, 463] width 68 height 17
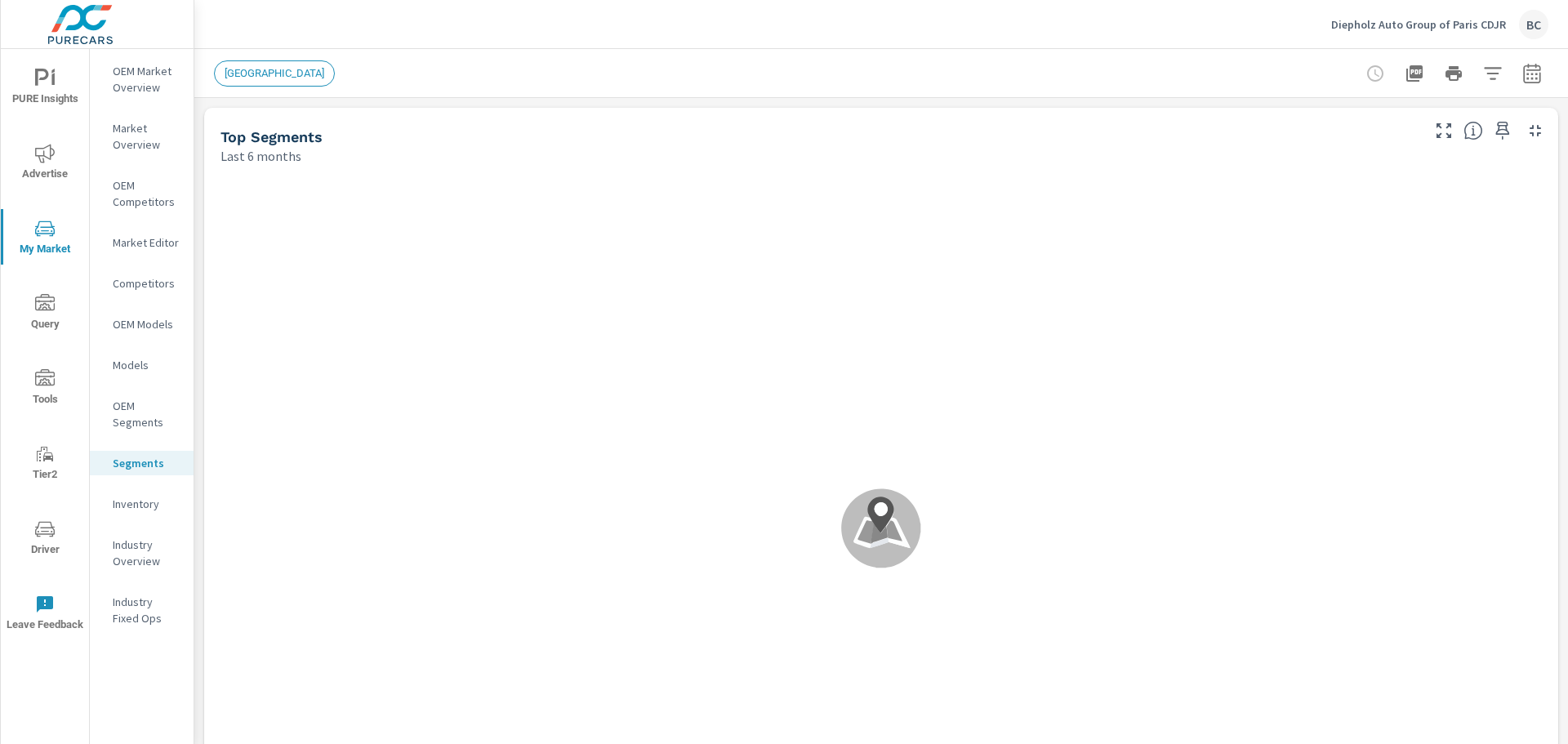
scroll to position [1, 0]
